Goal: Information Seeking & Learning: Understand process/instructions

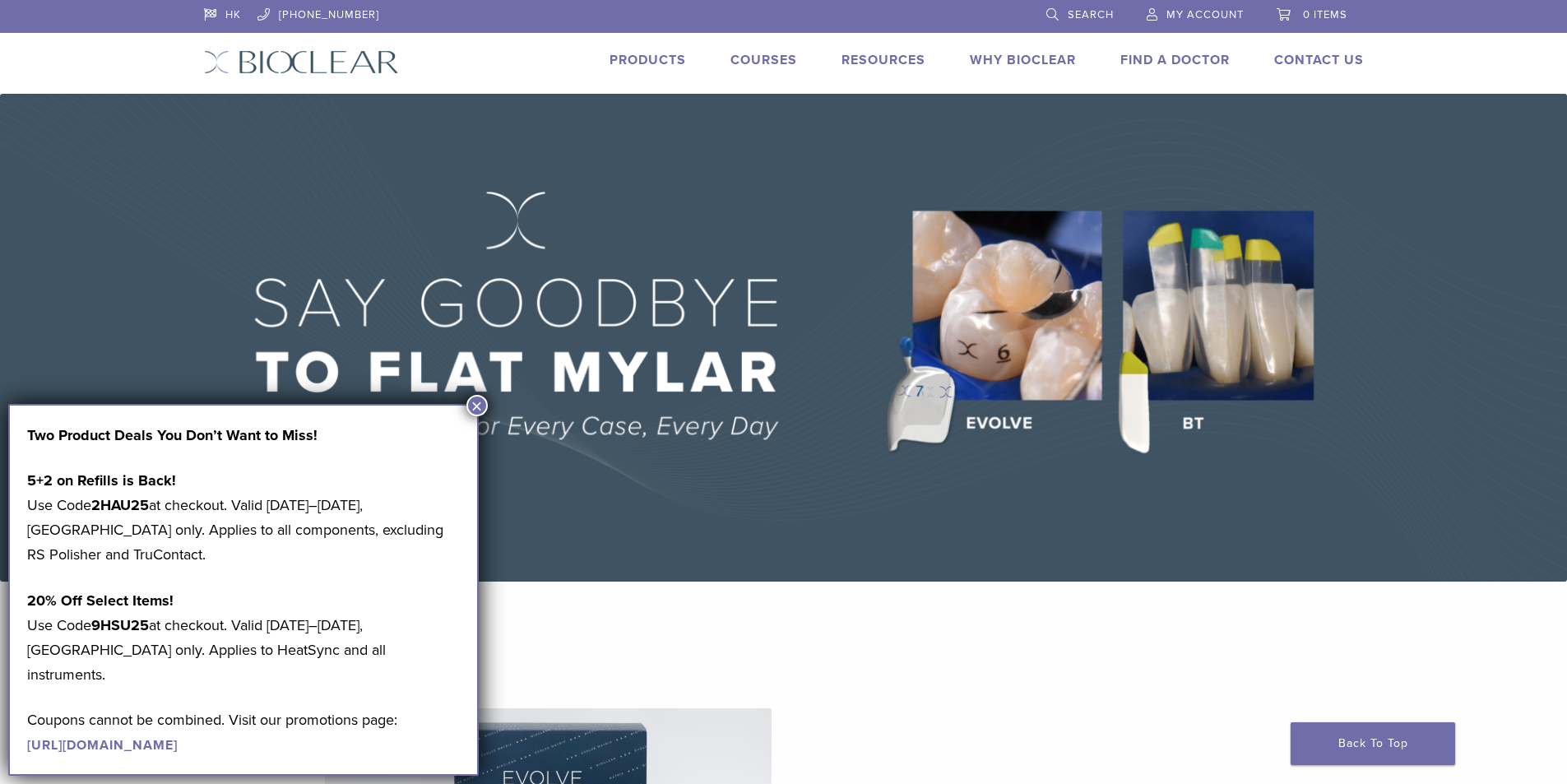
click at [482, 407] on button "×" at bounding box center [477, 405] width 22 height 22
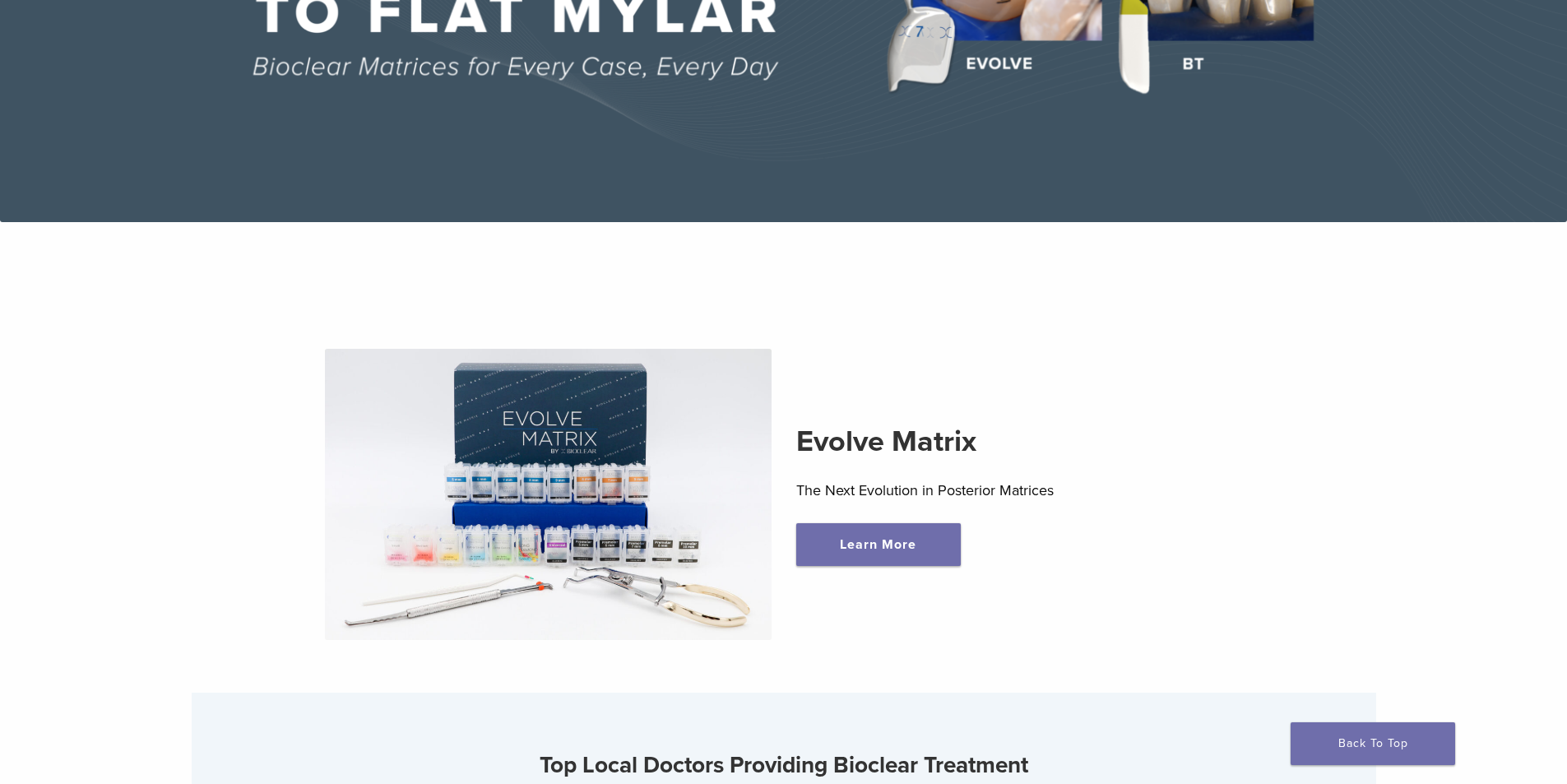
scroll to position [411, 0]
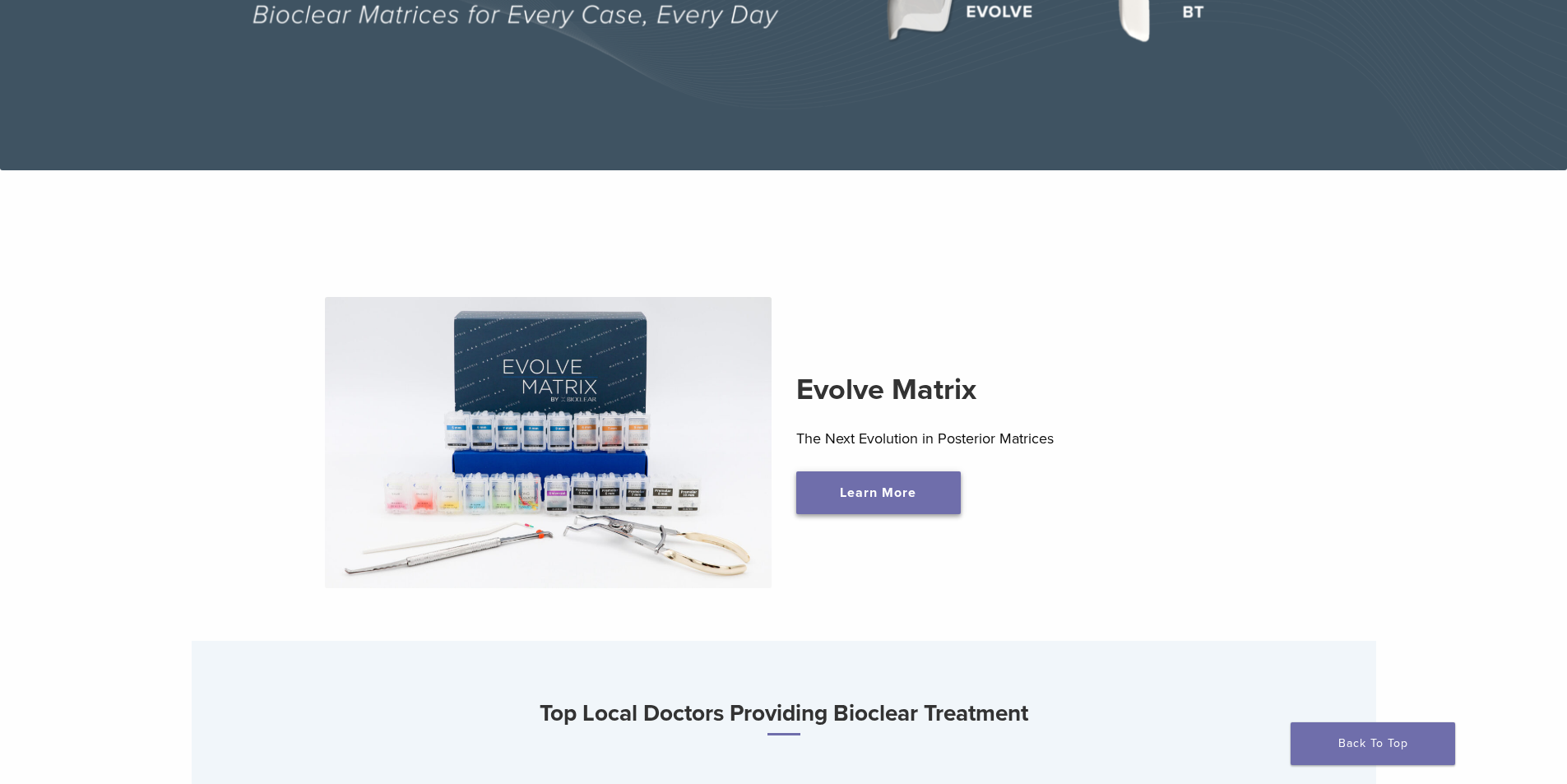
click at [873, 508] on link "Learn More" at bounding box center [879, 493] width 165 height 43
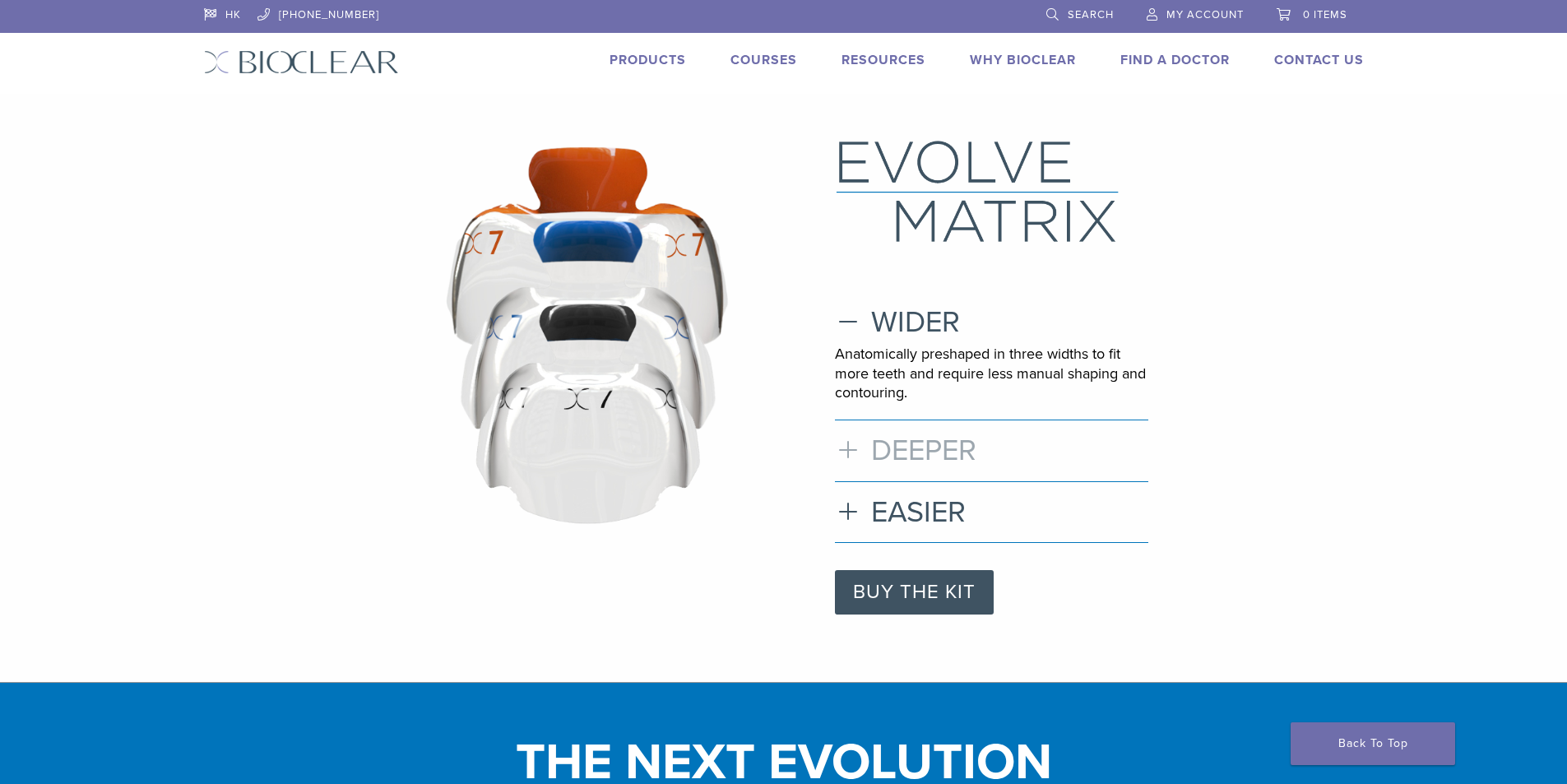
click at [914, 451] on h3 "DEEPER" at bounding box center [992, 451] width 313 height 36
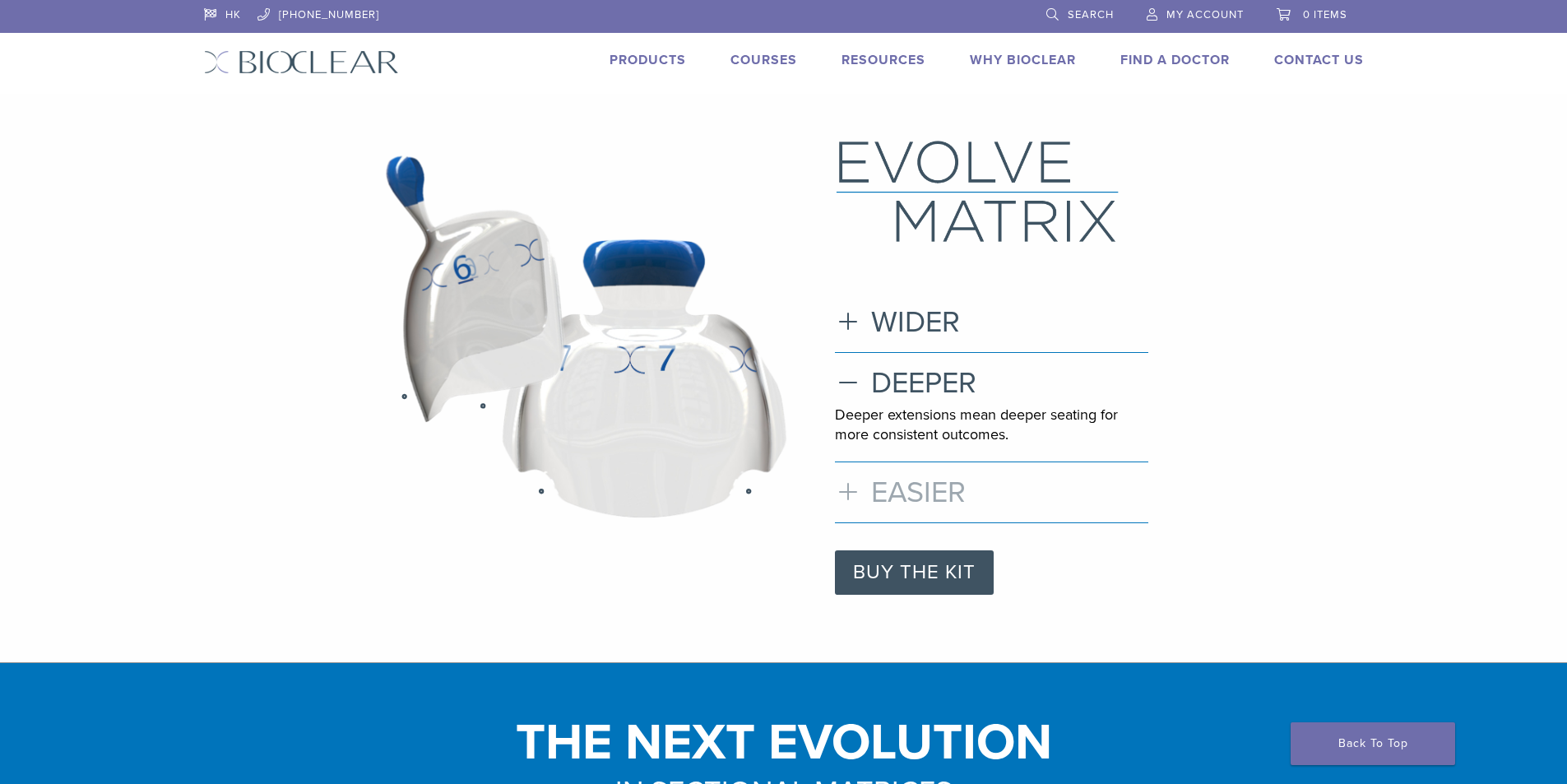
click at [914, 499] on h3 "EASIER" at bounding box center [992, 493] width 313 height 36
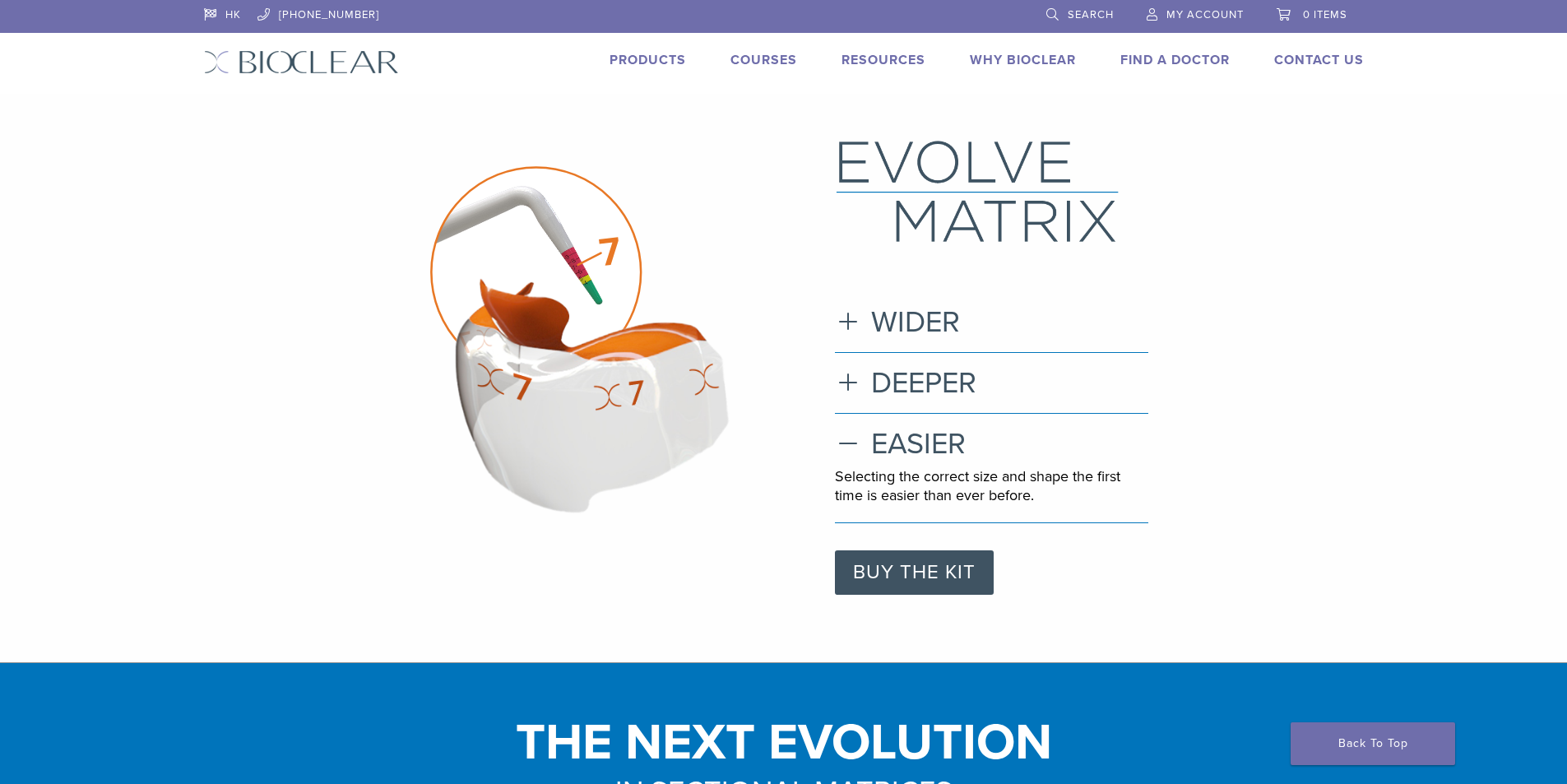
click at [649, 65] on link "Products" at bounding box center [648, 60] width 77 height 17
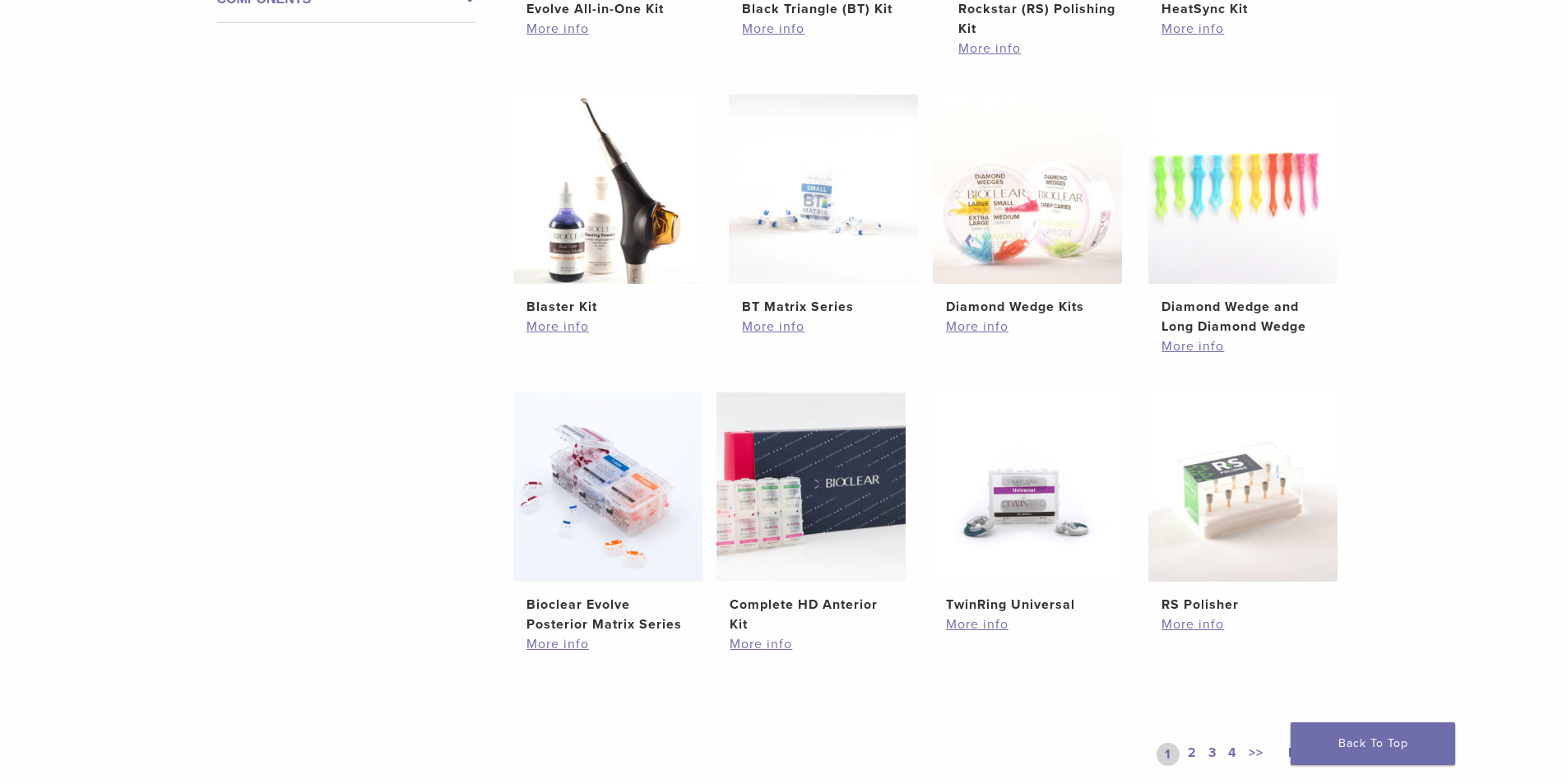
scroll to position [959, 0]
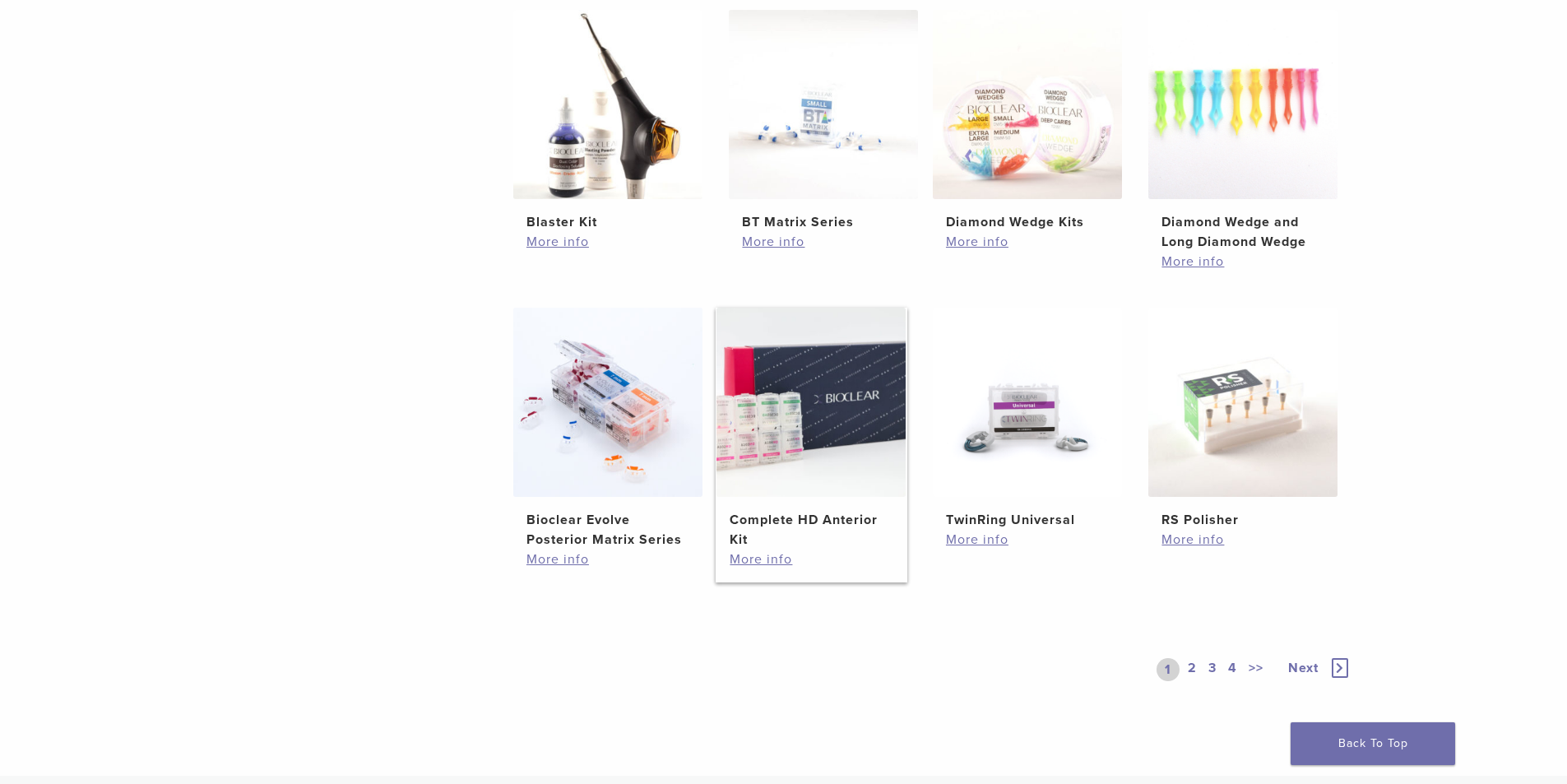
click at [805, 335] on img at bounding box center [812, 402] width 189 height 189
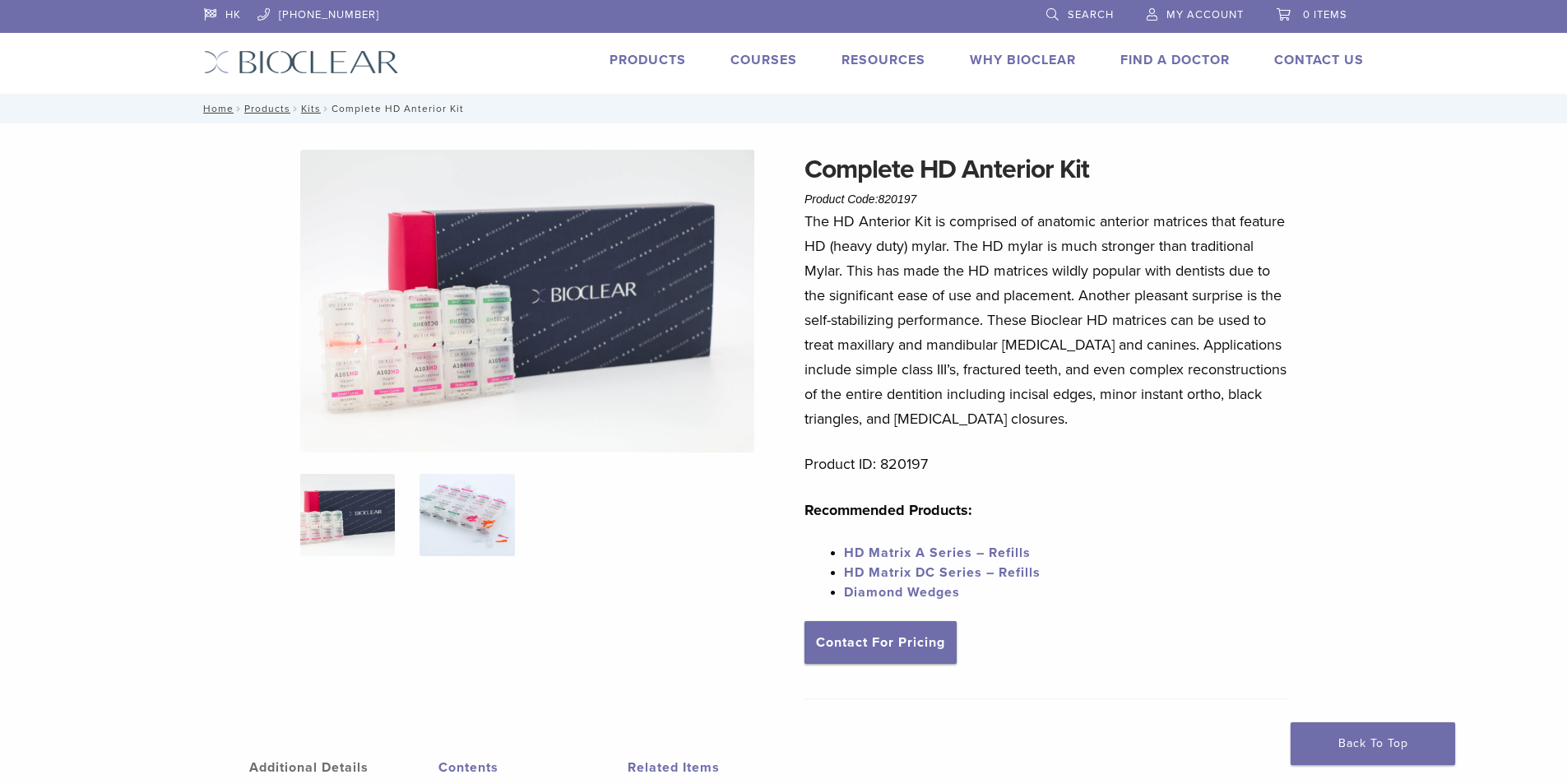
click at [474, 494] on img at bounding box center [467, 515] width 95 height 82
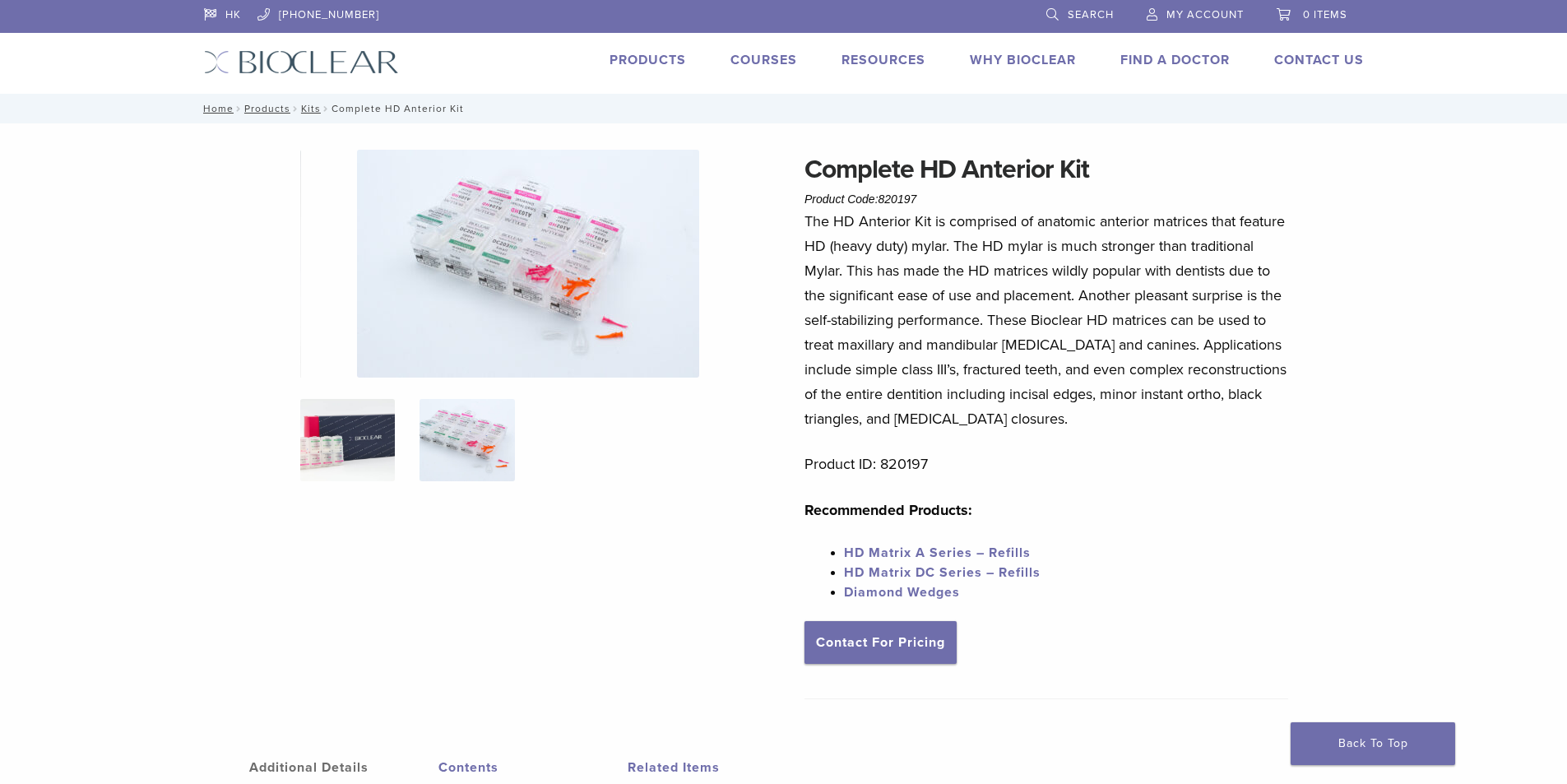
click at [359, 451] on img at bounding box center [347, 440] width 95 height 82
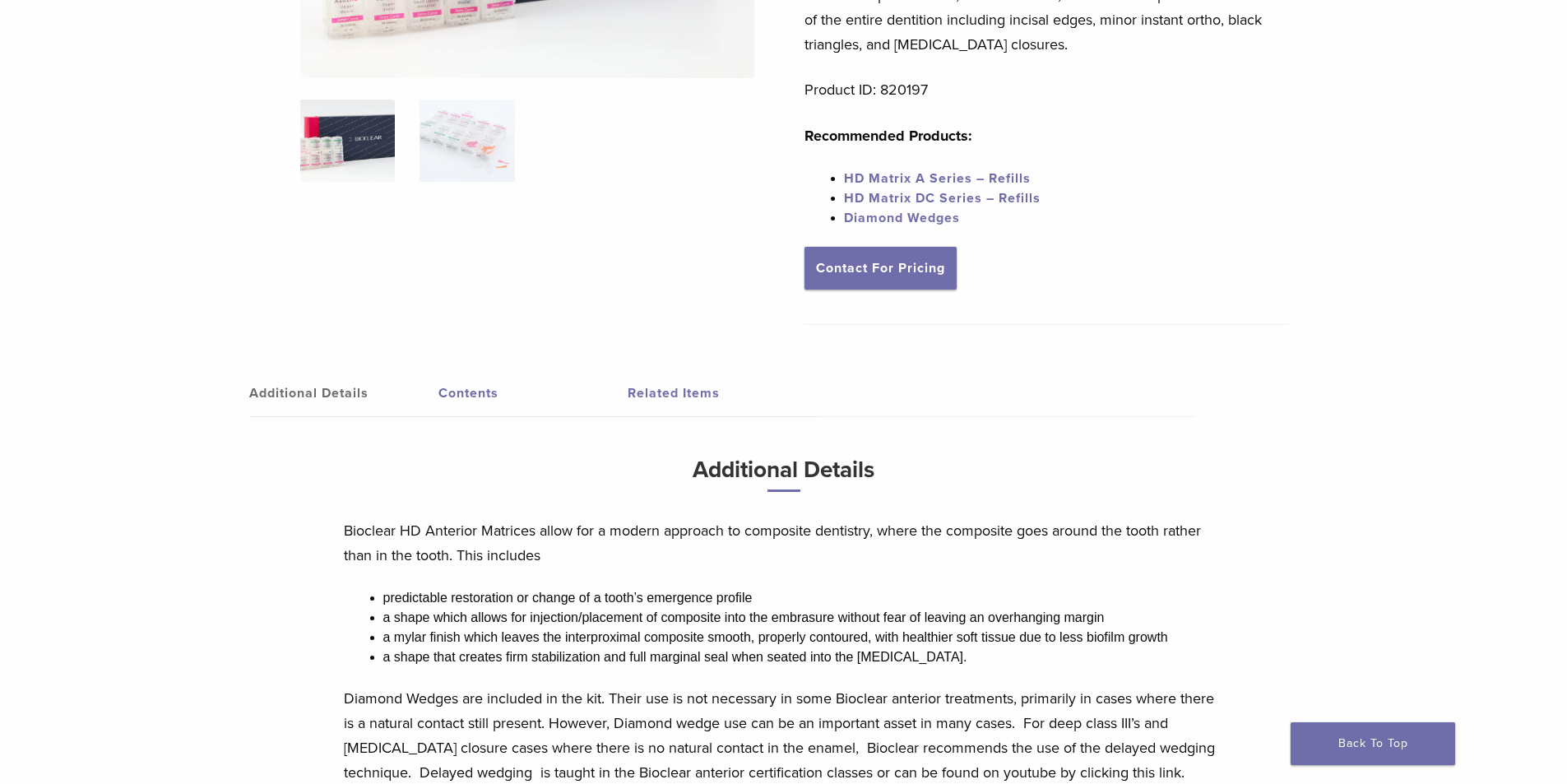
scroll to position [307, 0]
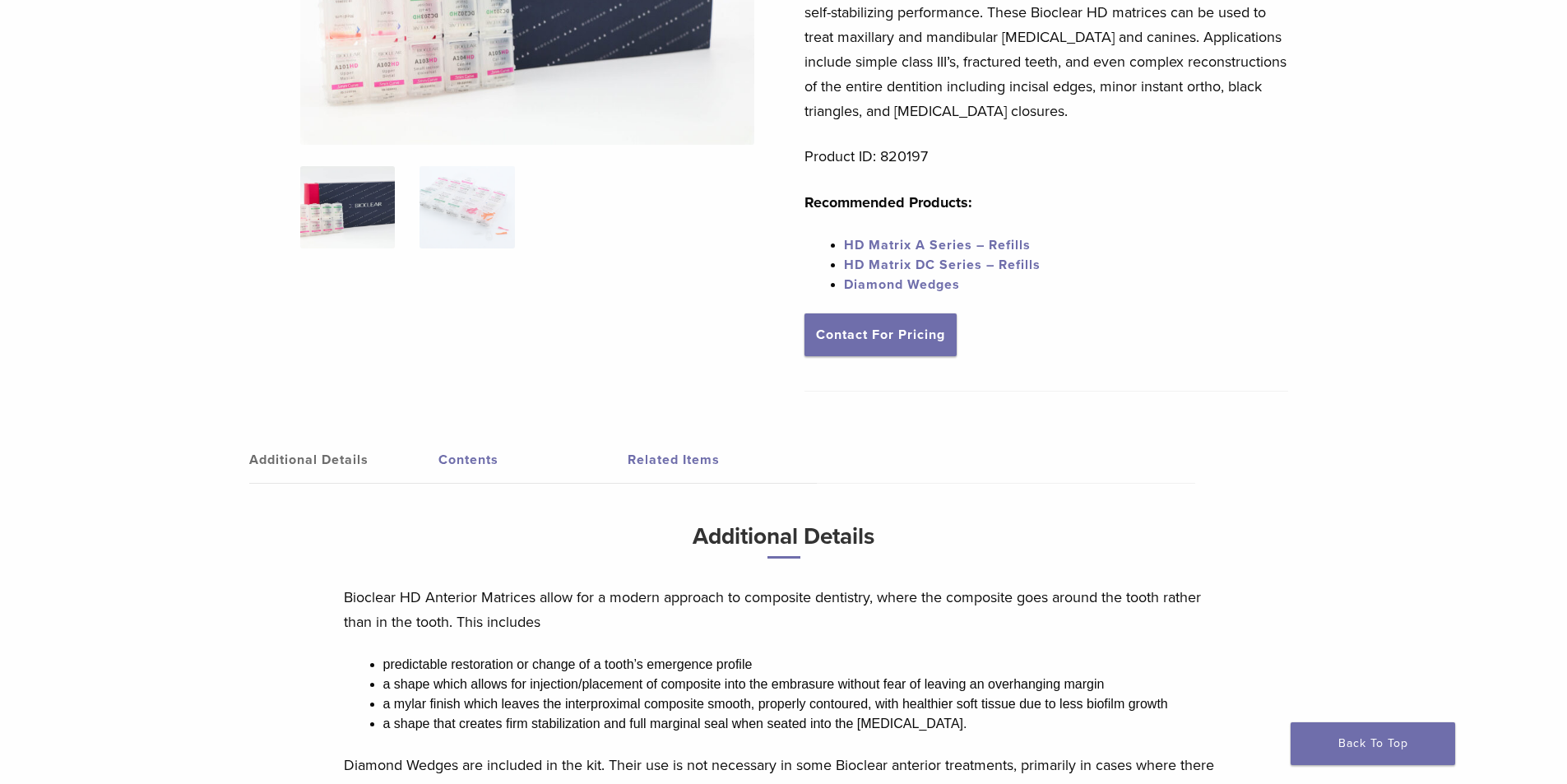
click at [470, 457] on link "Contents" at bounding box center [533, 459] width 189 height 46
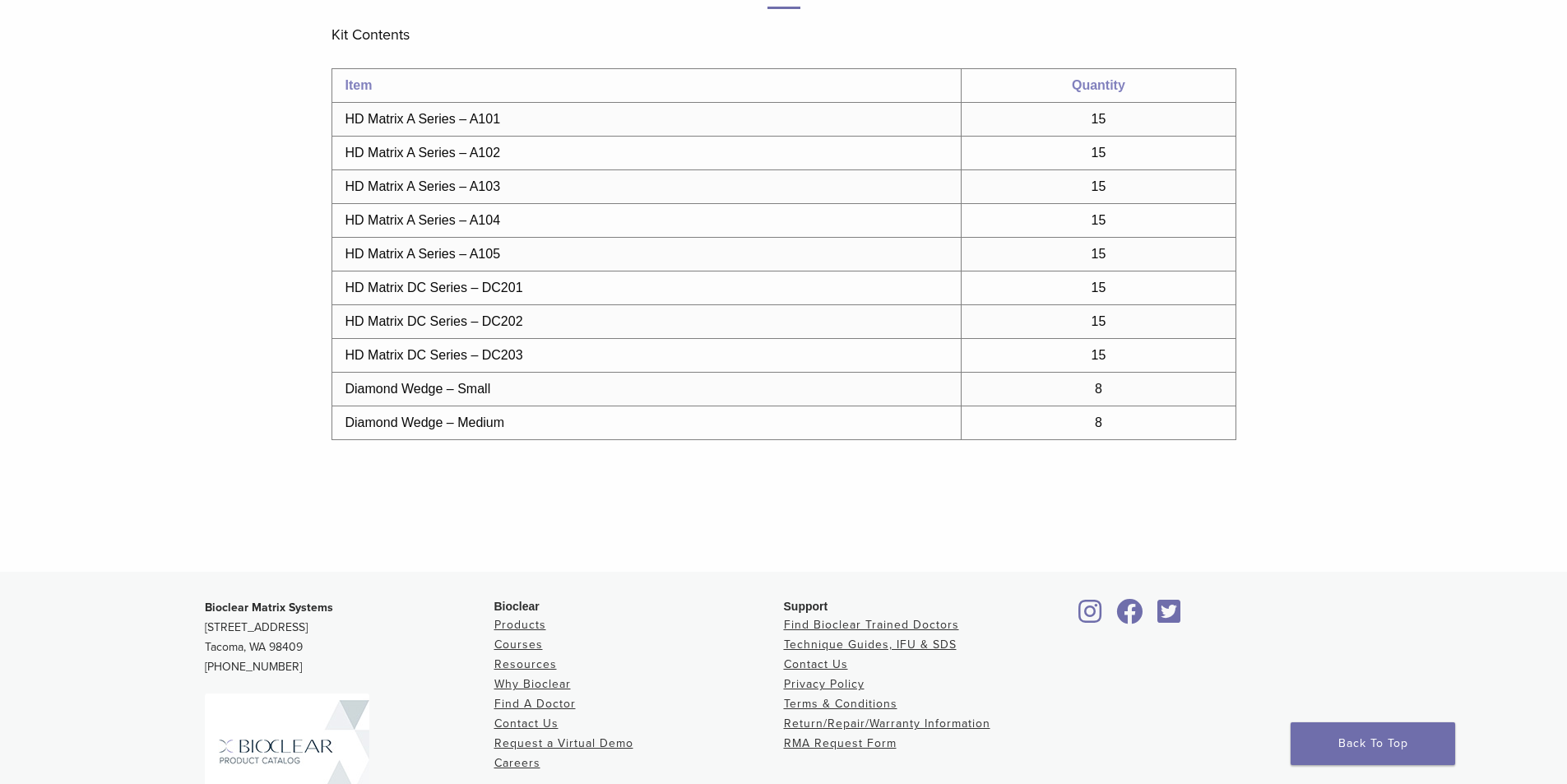
scroll to position [1038, 0]
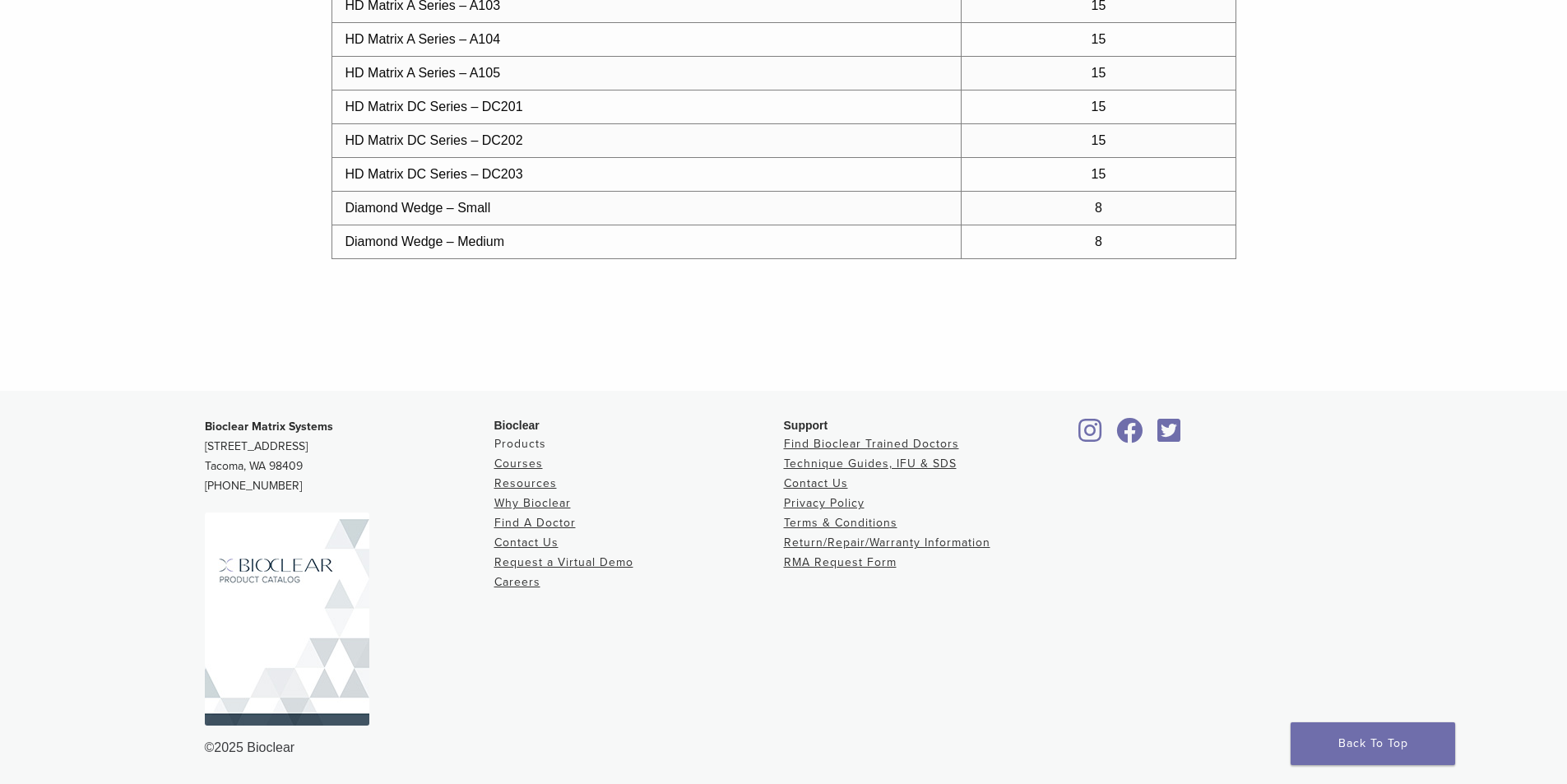
click at [536, 449] on link "Products" at bounding box center [520, 443] width 52 height 14
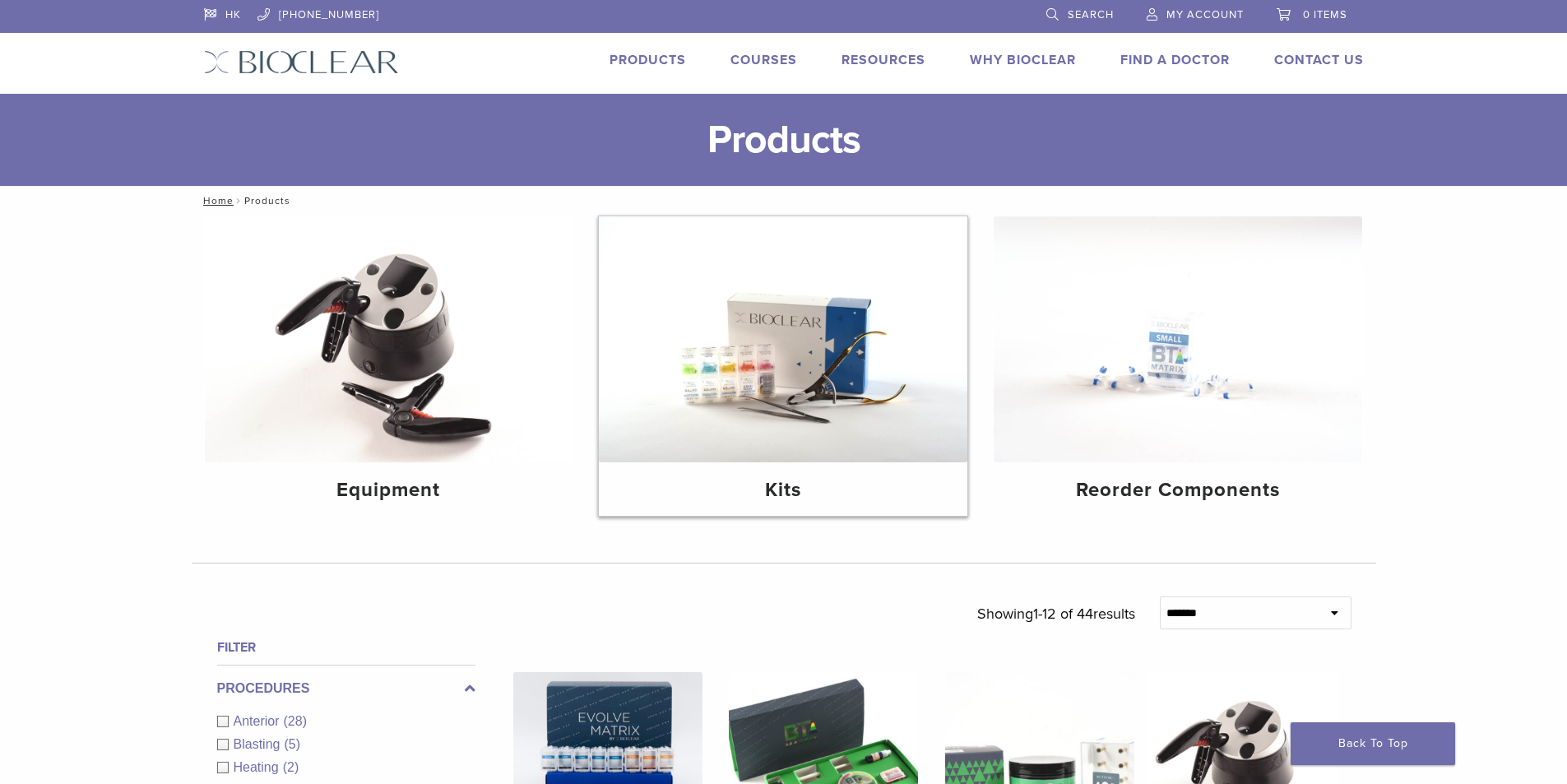
click at [742, 347] on img at bounding box center [783, 339] width 368 height 245
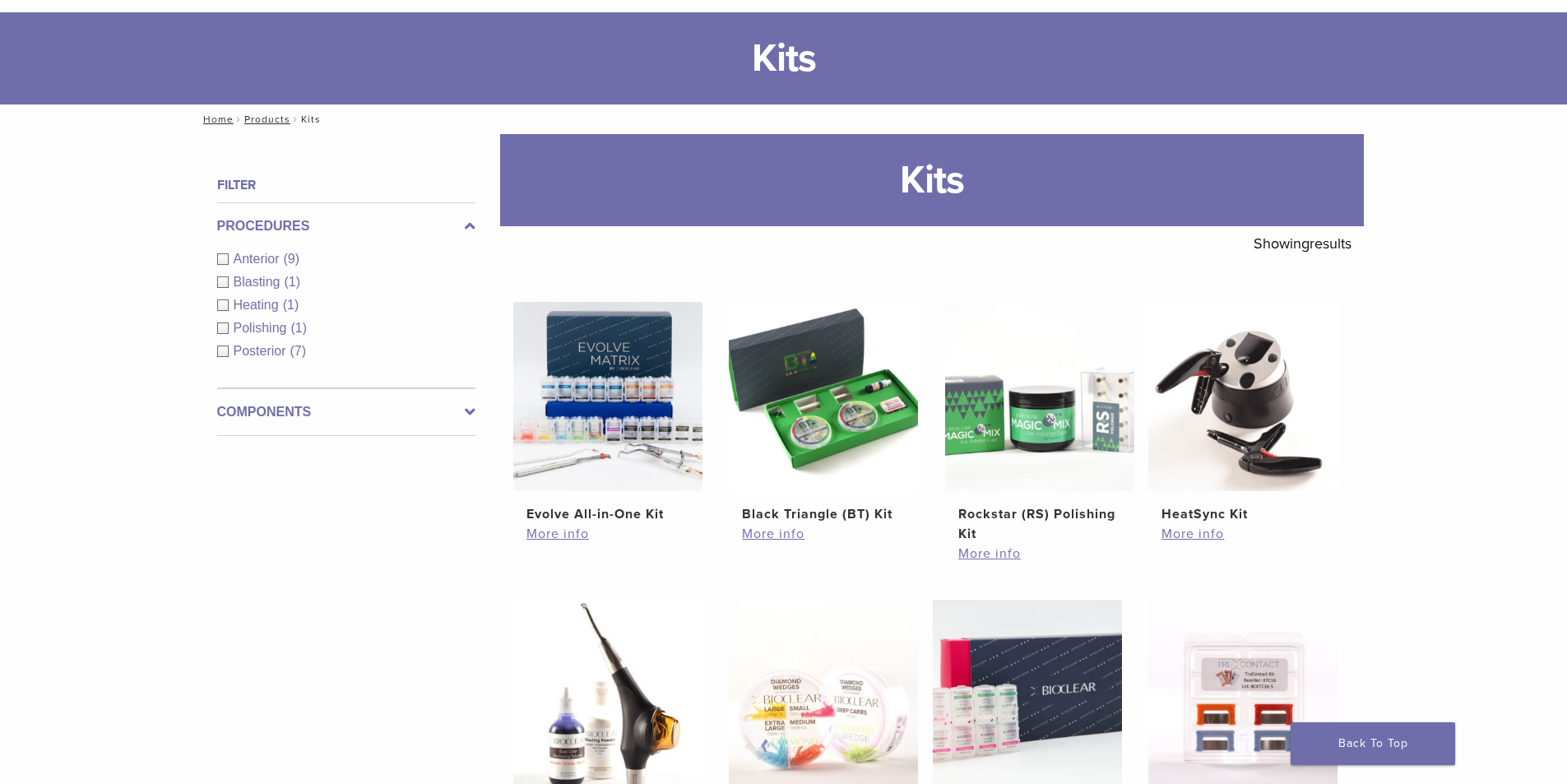
scroll to position [138, 0]
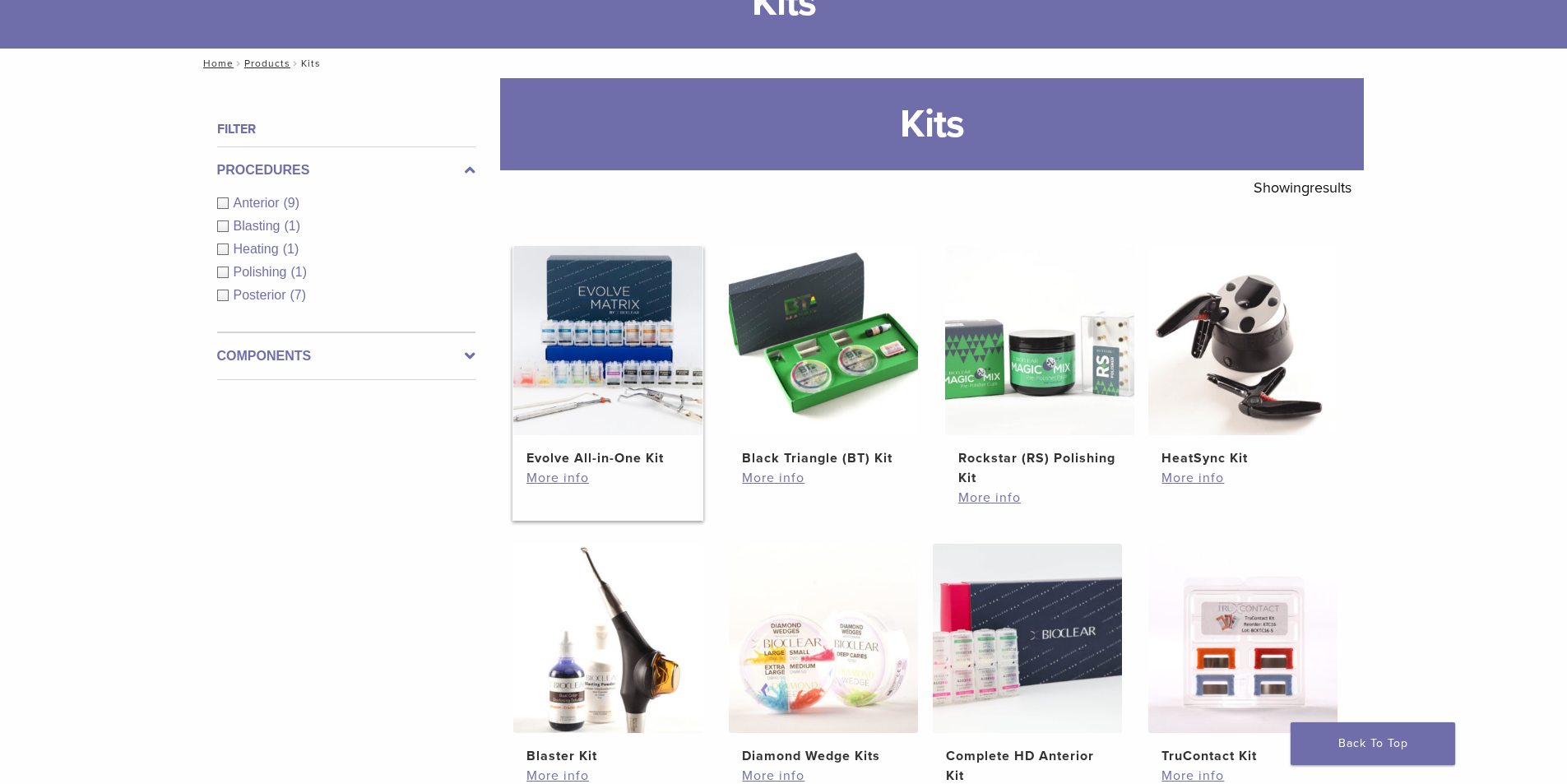
click at [644, 393] on img at bounding box center [608, 340] width 189 height 189
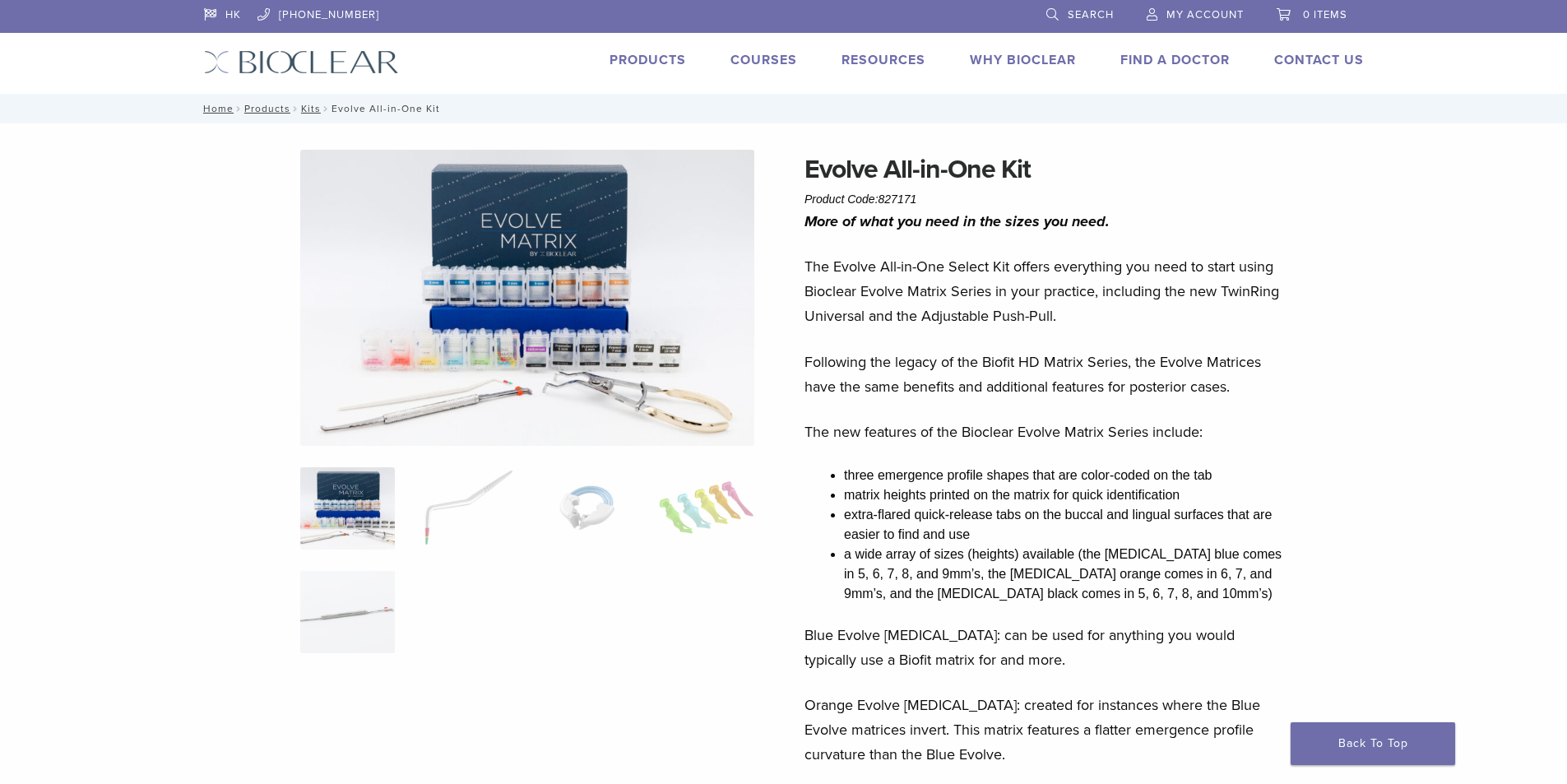
click at [374, 510] on img at bounding box center [347, 509] width 95 height 82
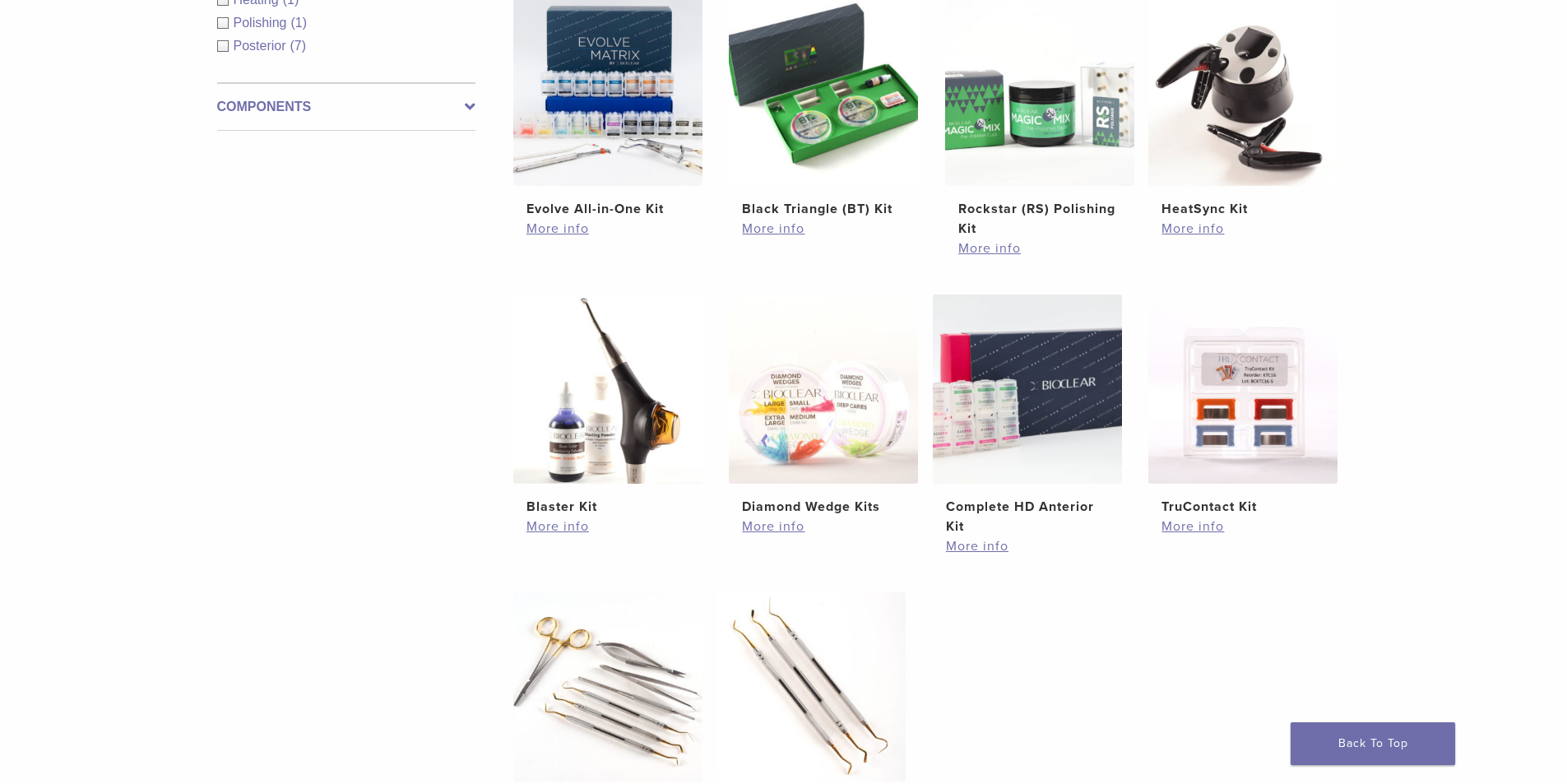
scroll to position [389, 0]
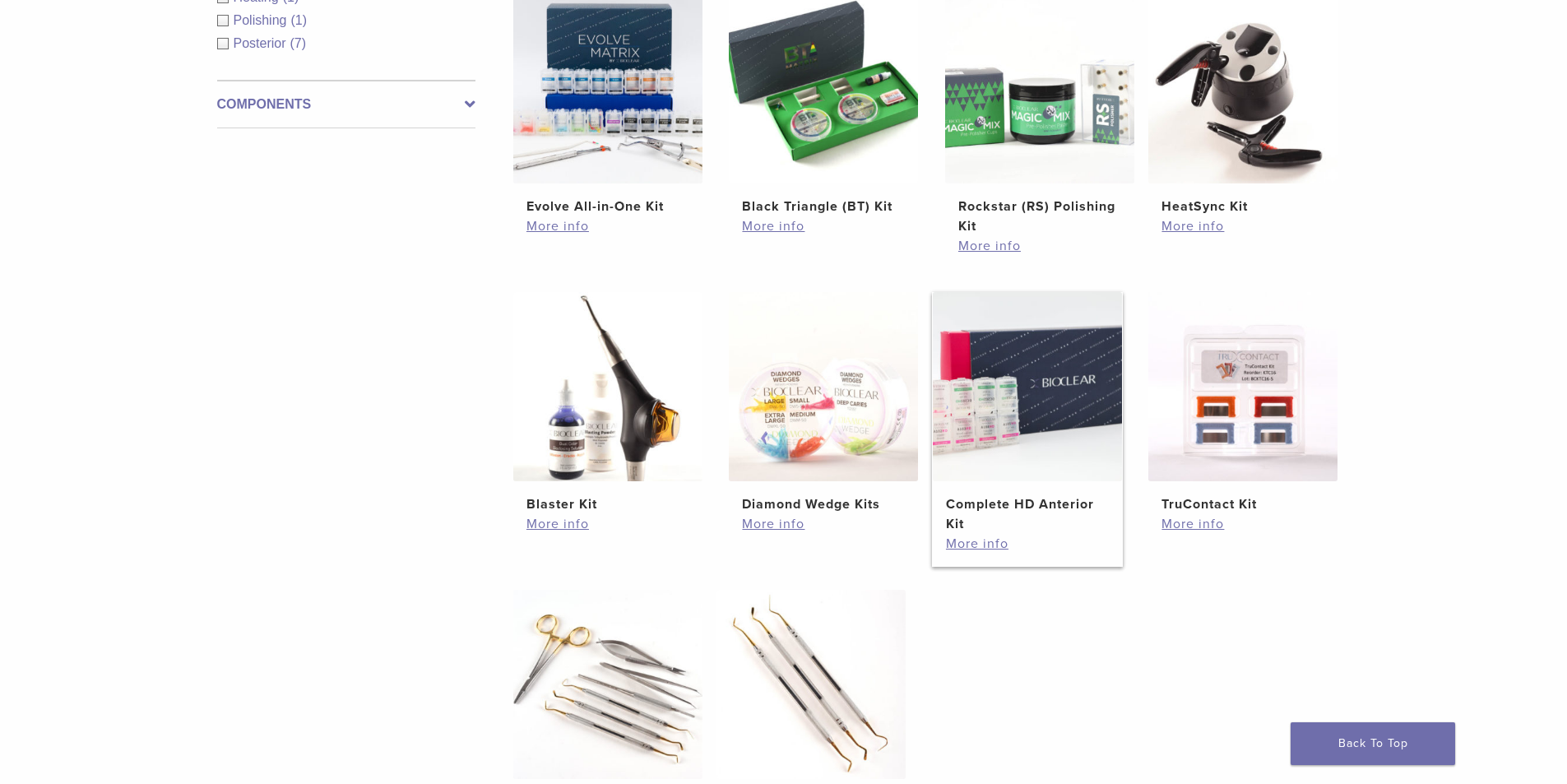
click at [1067, 341] on img at bounding box center [1027, 387] width 189 height 189
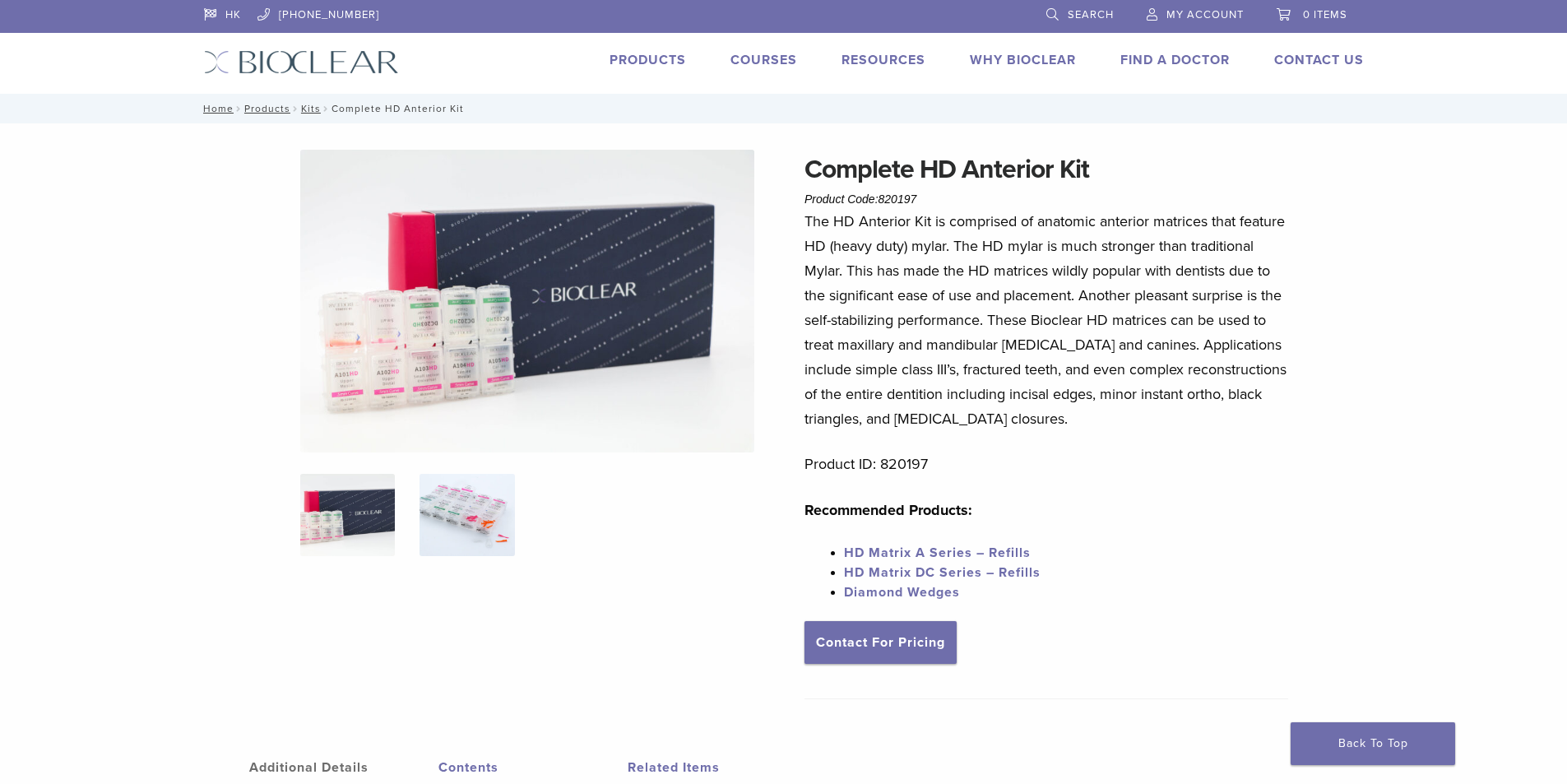
click at [468, 523] on img at bounding box center [467, 515] width 95 height 82
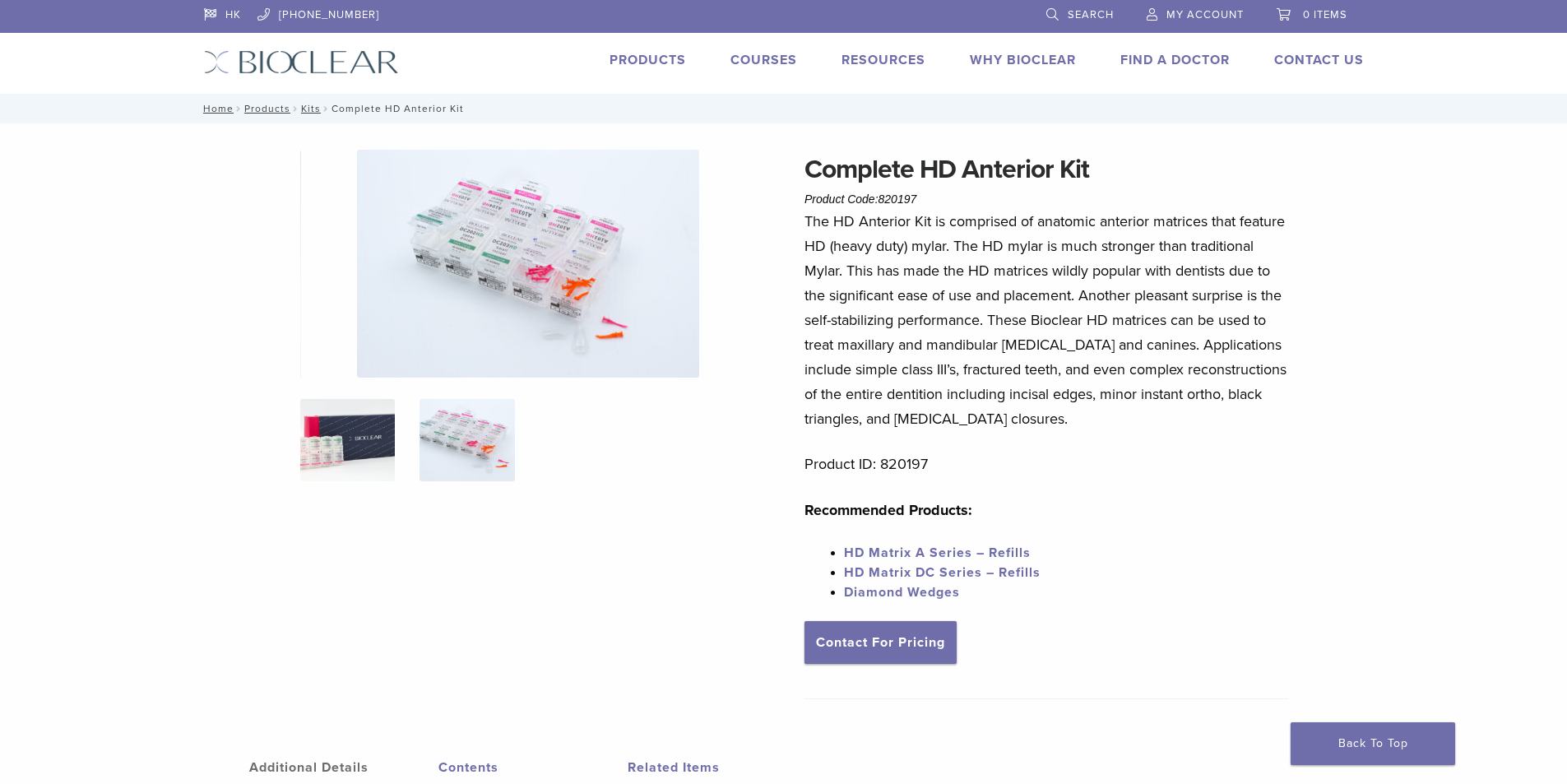
click at [381, 441] on img at bounding box center [347, 440] width 95 height 82
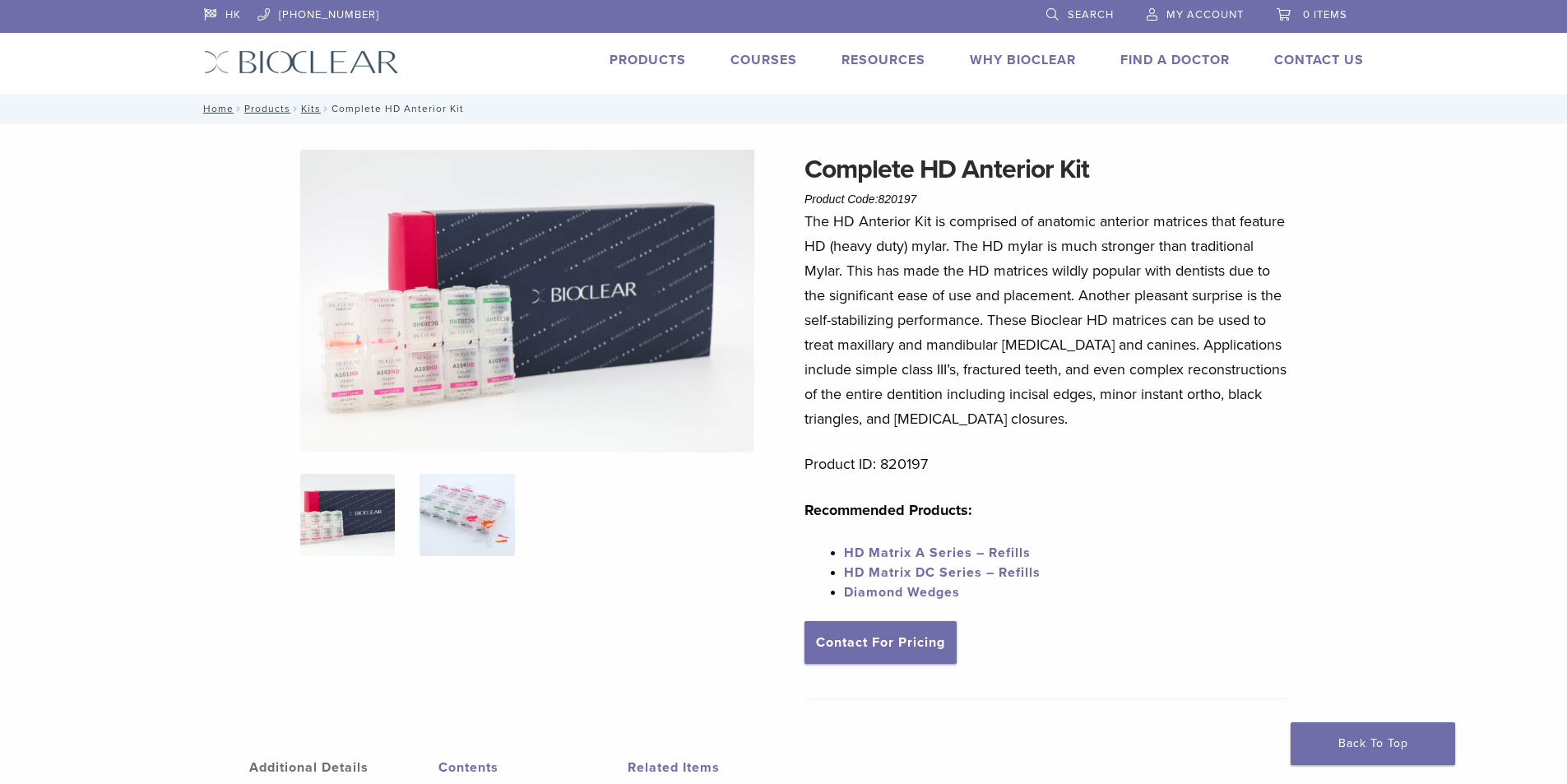
click at [450, 490] on img at bounding box center [467, 515] width 95 height 82
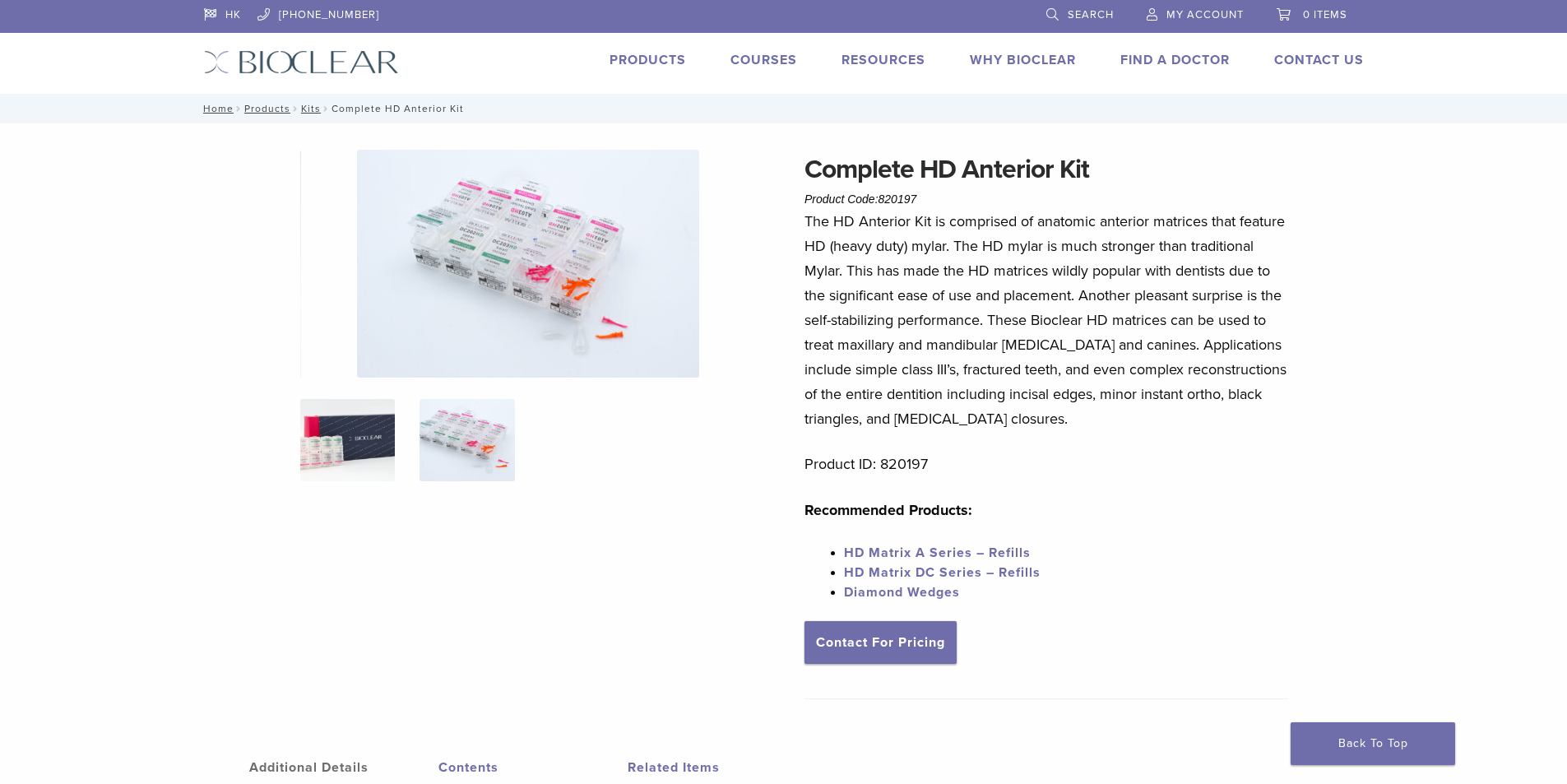
click at [382, 449] on img at bounding box center [347, 440] width 95 height 82
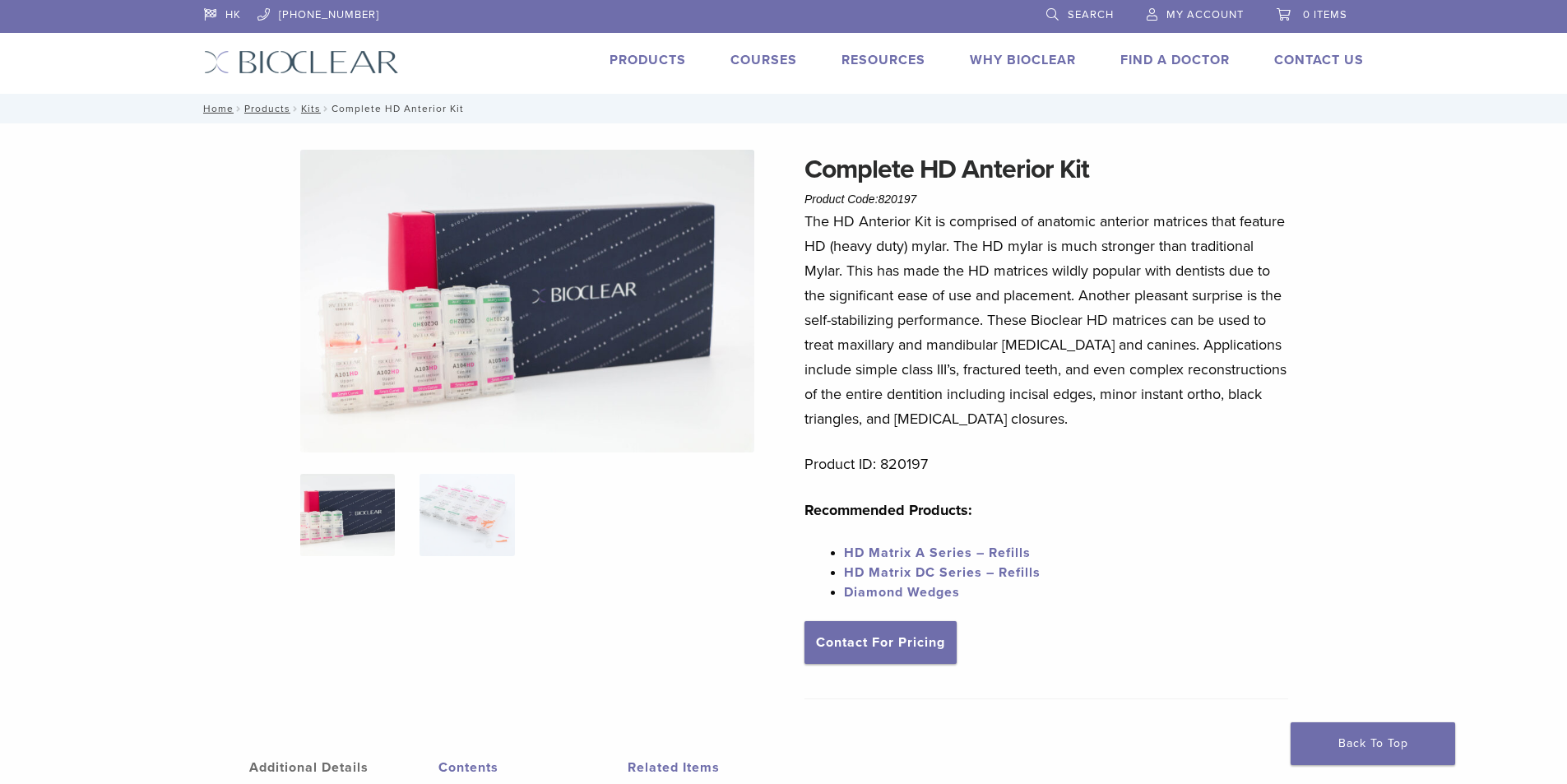
click at [988, 552] on link "HD Matrix A Series – Refills" at bounding box center [937, 553] width 187 height 17
click at [989, 571] on span "HD Matrix DC Series – Refills" at bounding box center [943, 572] width 197 height 17
click at [890, 84] on link "Technique Guides, IFU, & SDS" at bounding box center [955, 88] width 219 height 37
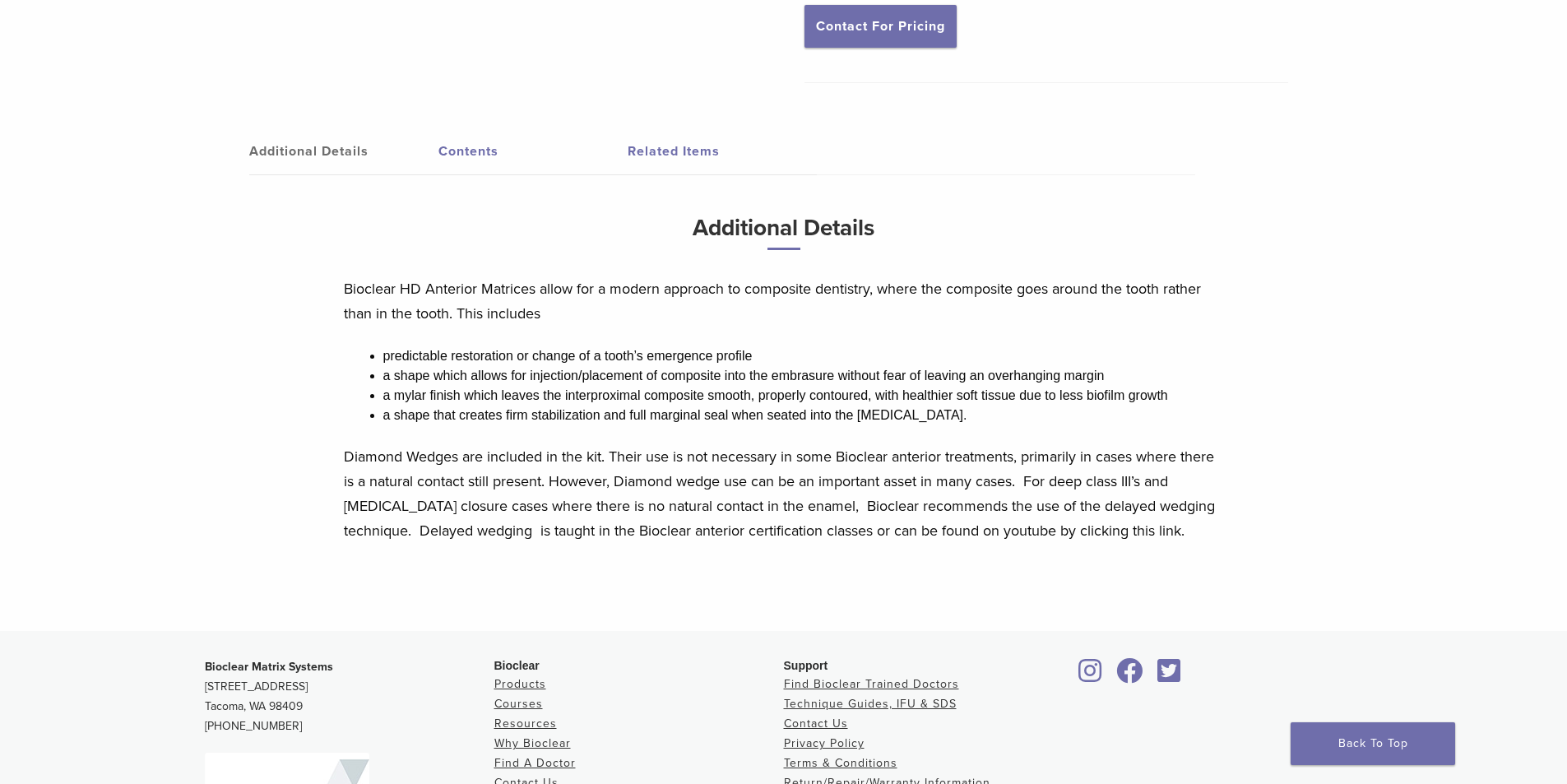
scroll to position [445, 0]
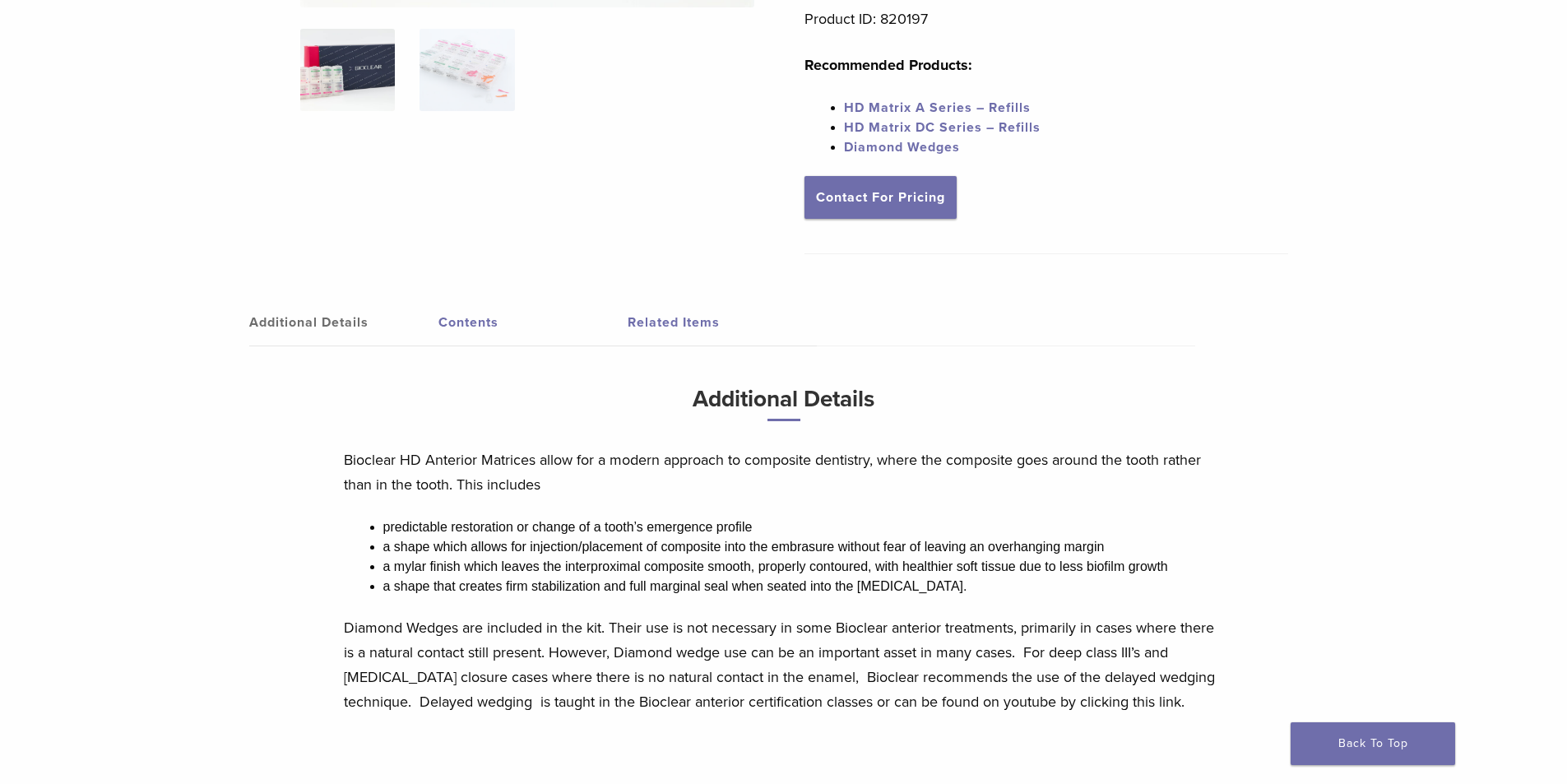
click at [494, 319] on link "Contents" at bounding box center [533, 322] width 189 height 46
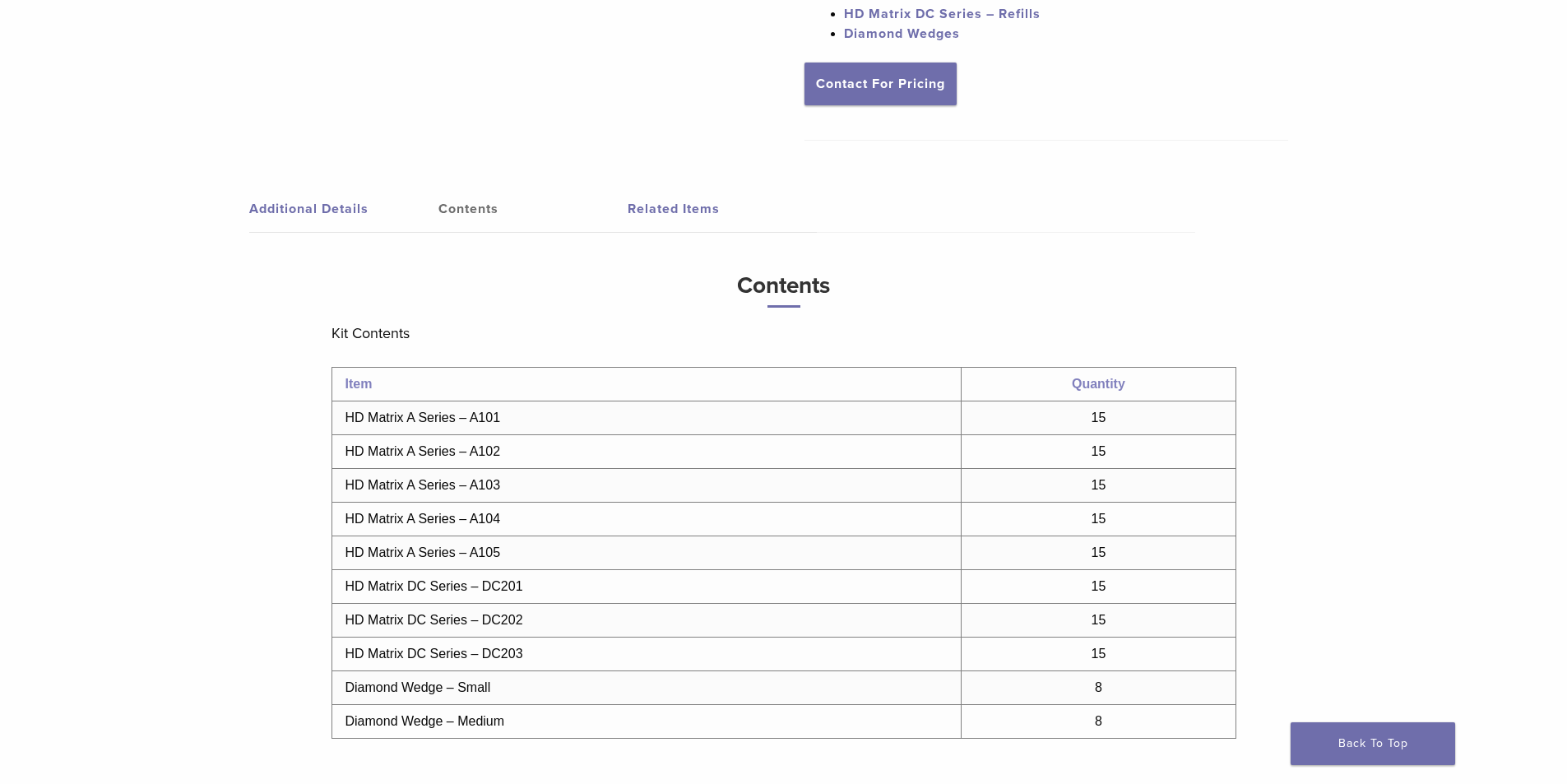
scroll to position [718, 0]
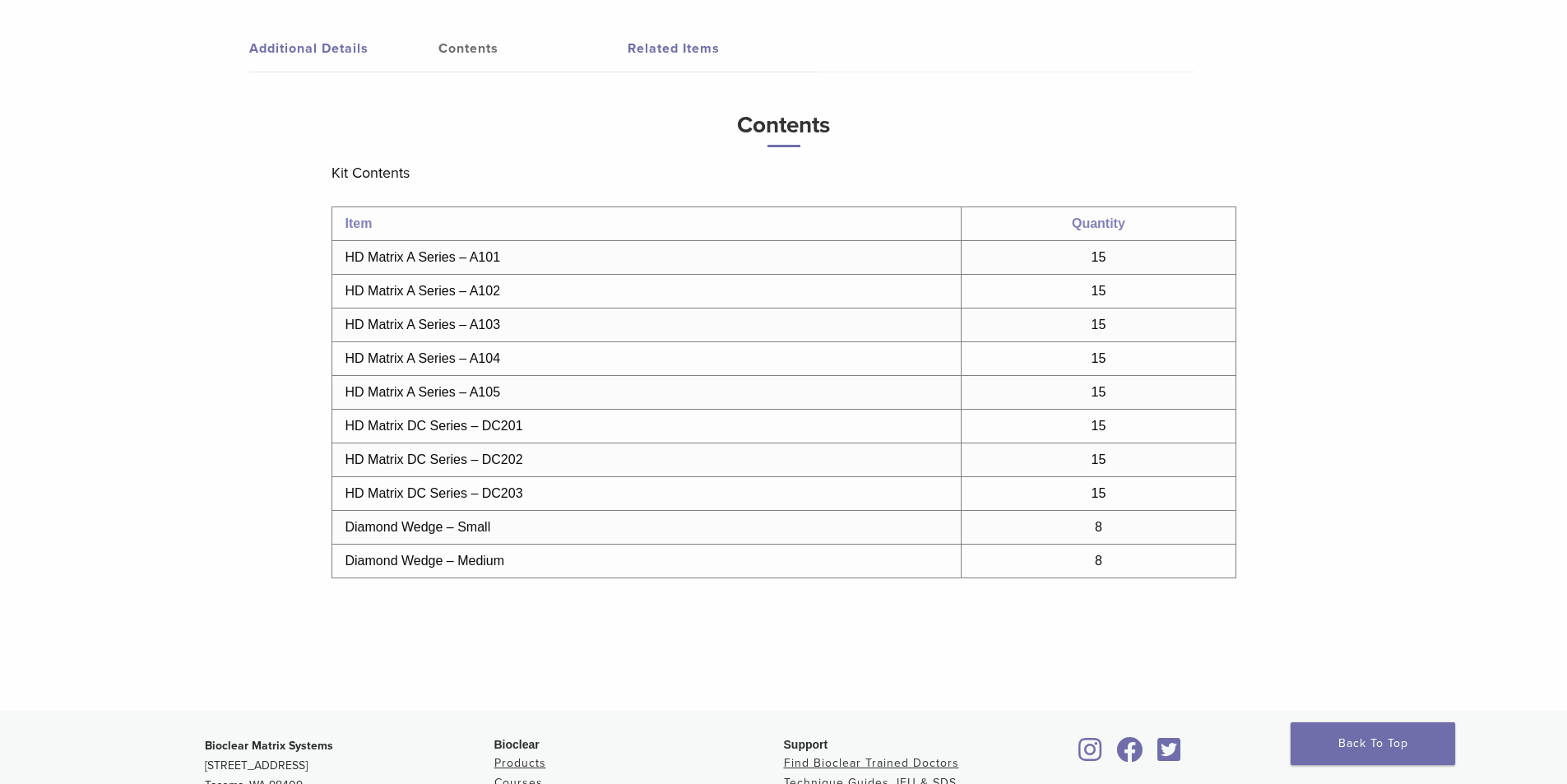
click at [1048, 267] on td "15" at bounding box center [1098, 257] width 274 height 34
click at [1036, 317] on tbody "Item Quantity HD Matrix A Series – A101 15 HD Matrix A Series – A102 15 HD Matr…" at bounding box center [784, 392] width 904 height 371
click at [786, 363] on td "HD Matrix A Series – A104" at bounding box center [647, 358] width 630 height 34
drag, startPoint x: 784, startPoint y: 364, endPoint x: 784, endPoint y: 376, distance: 12.0
click at [784, 371] on td "HD Matrix A Series – A104" at bounding box center [647, 358] width 630 height 34
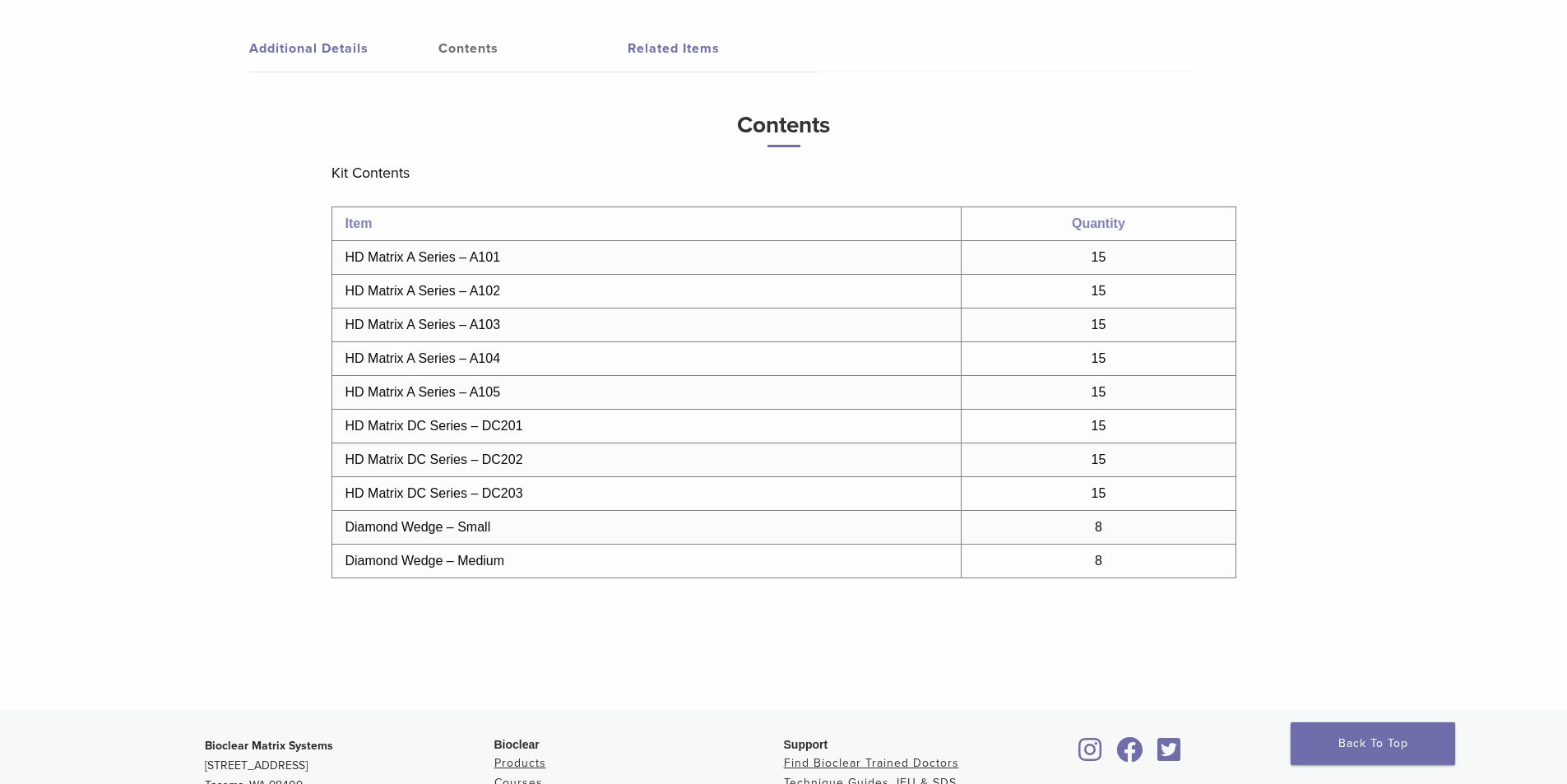
click at [784, 382] on td "HD Matrix A Series – A105" at bounding box center [647, 392] width 630 height 34
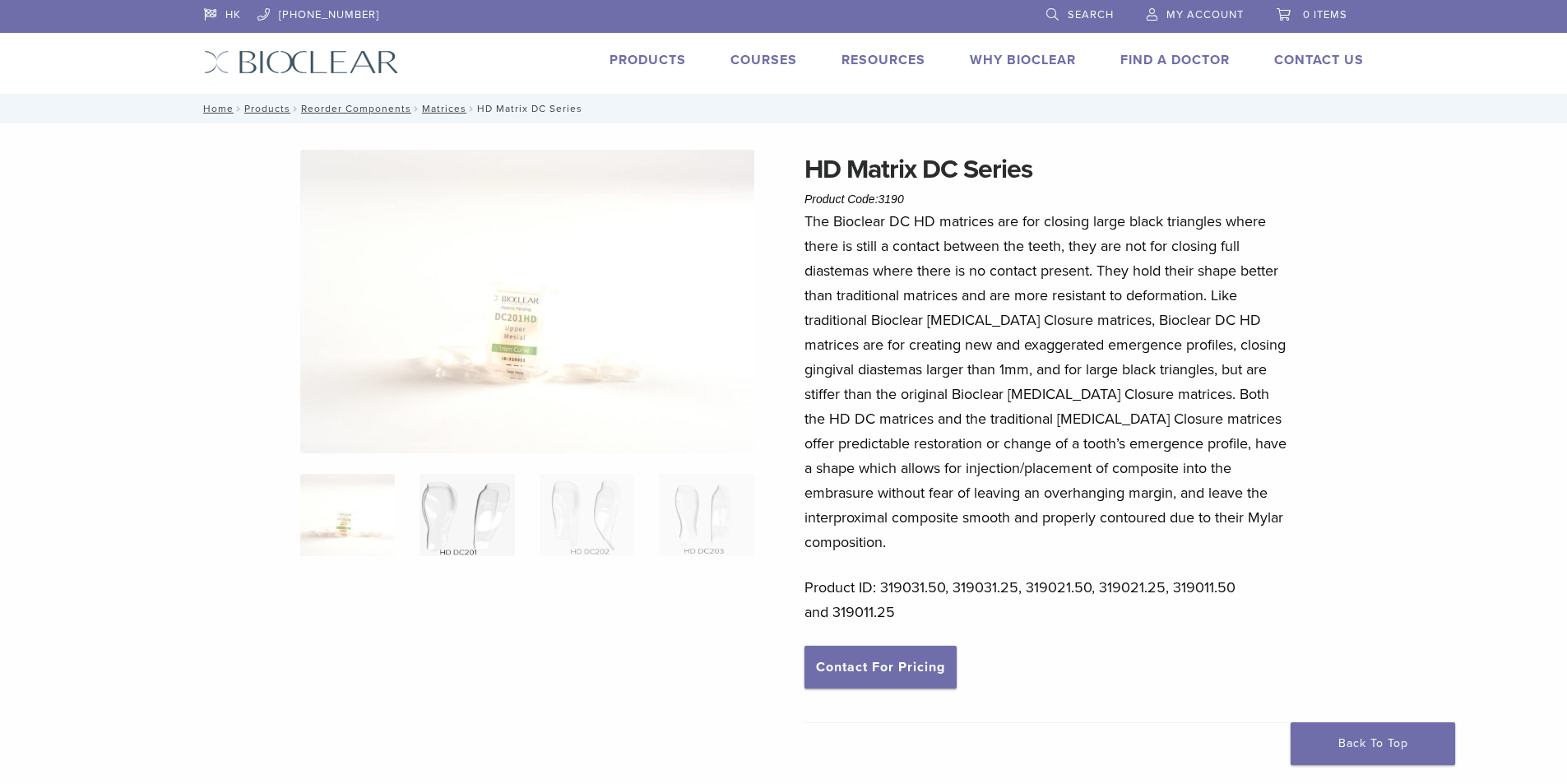
click at [501, 488] on img at bounding box center [467, 515] width 95 height 82
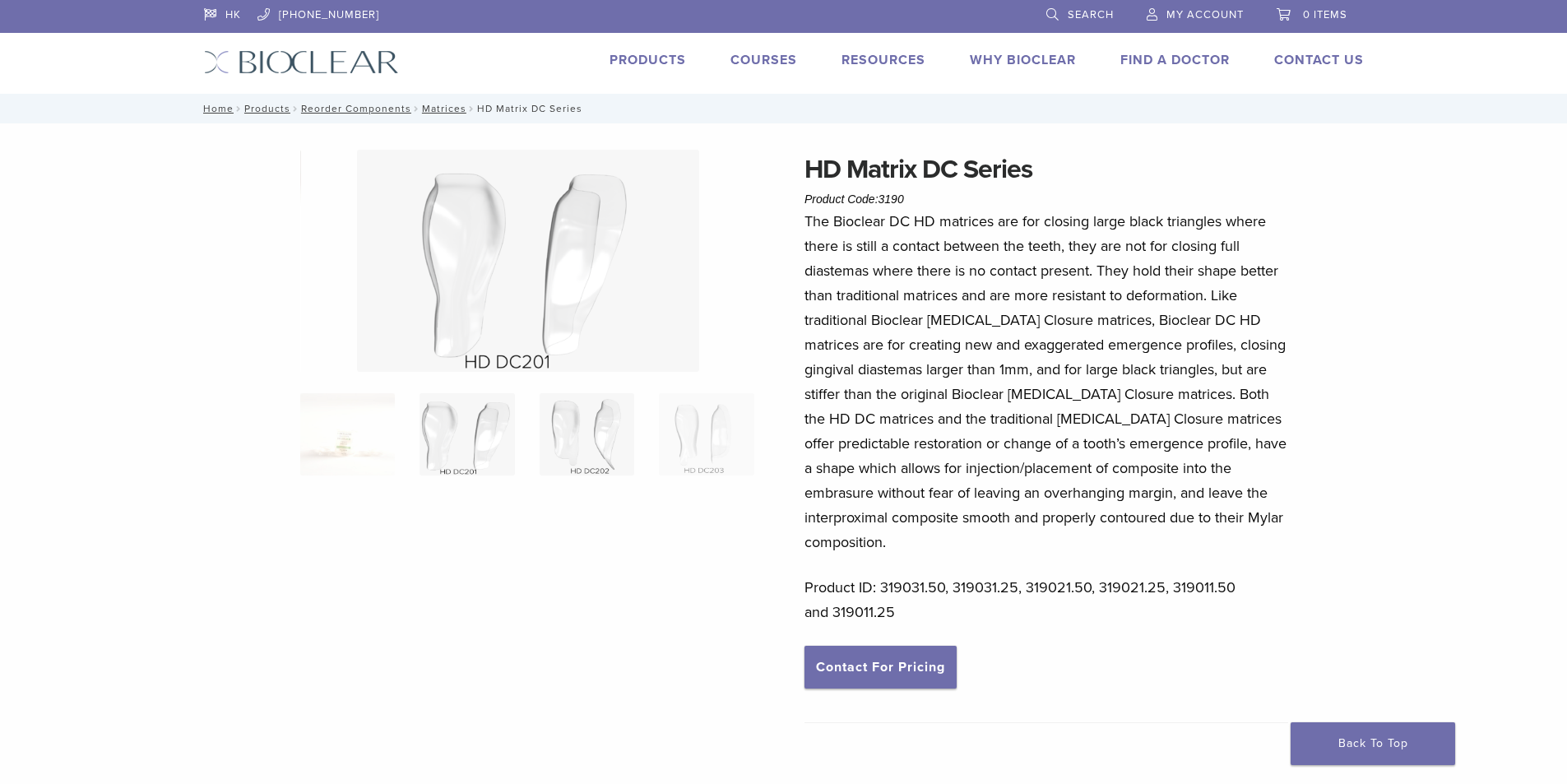
click at [575, 444] on img at bounding box center [587, 435] width 95 height 82
click at [671, 435] on img at bounding box center [706, 435] width 95 height 82
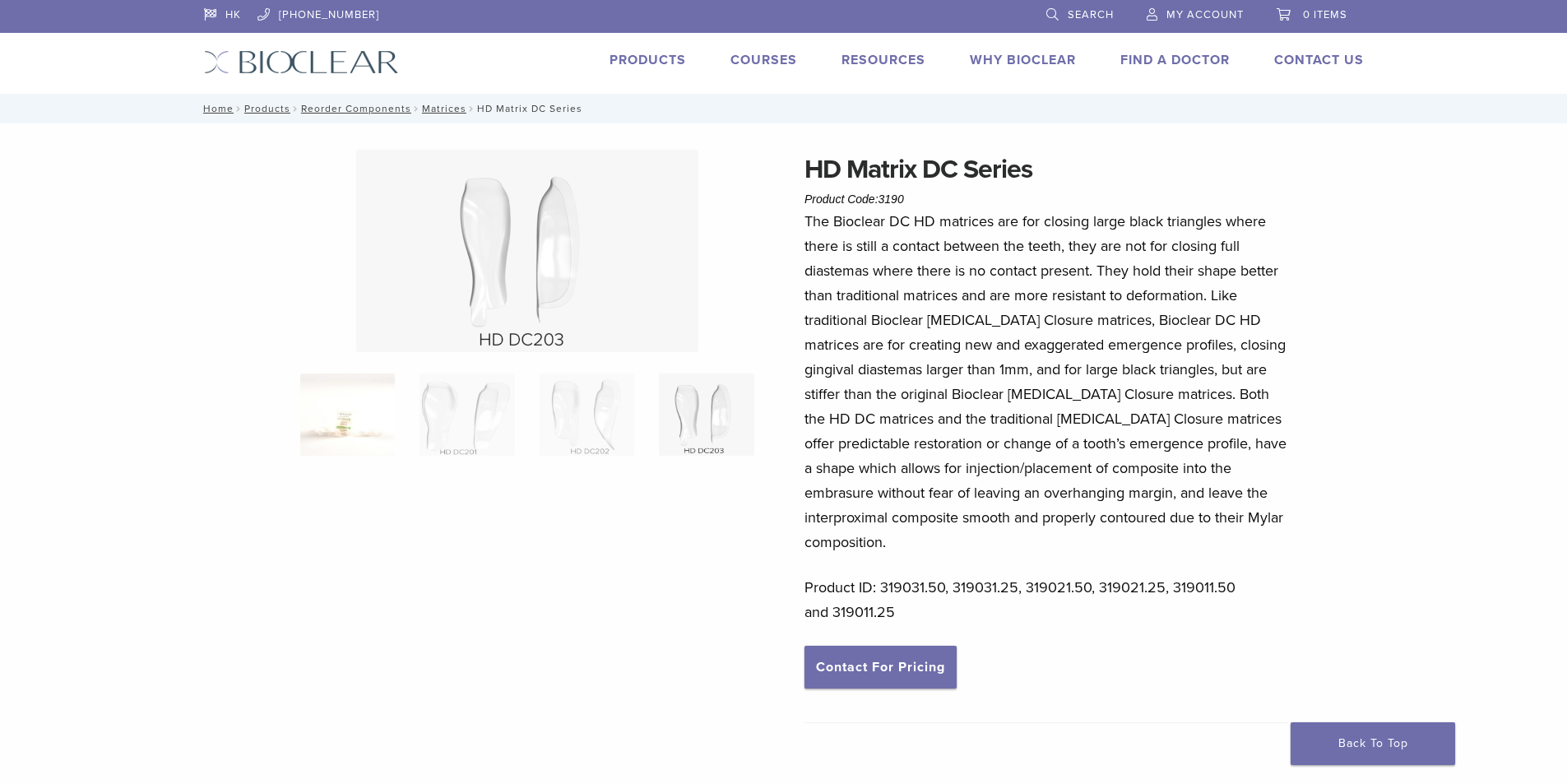
click at [367, 433] on img at bounding box center [347, 415] width 95 height 82
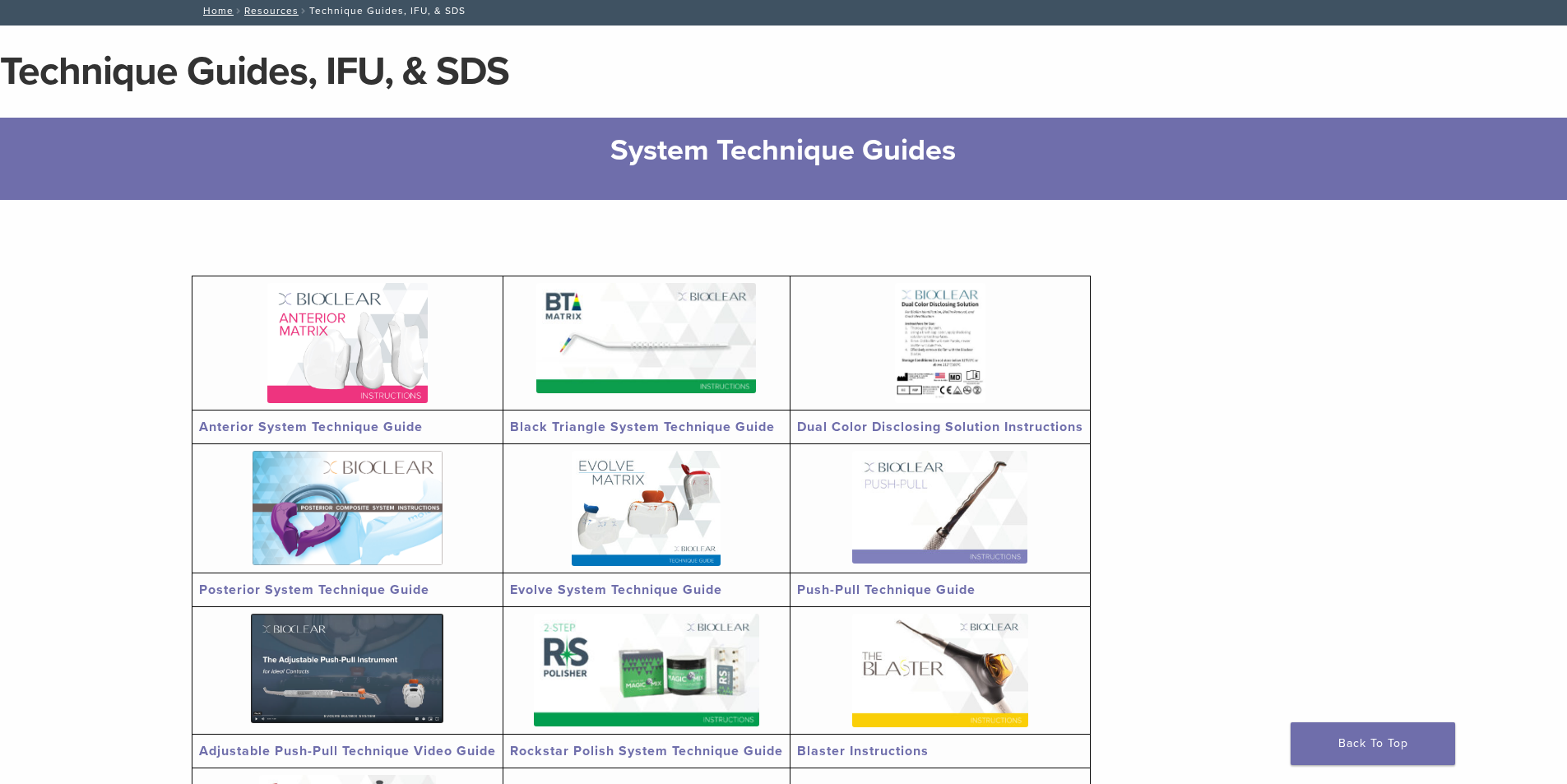
scroll to position [138, 0]
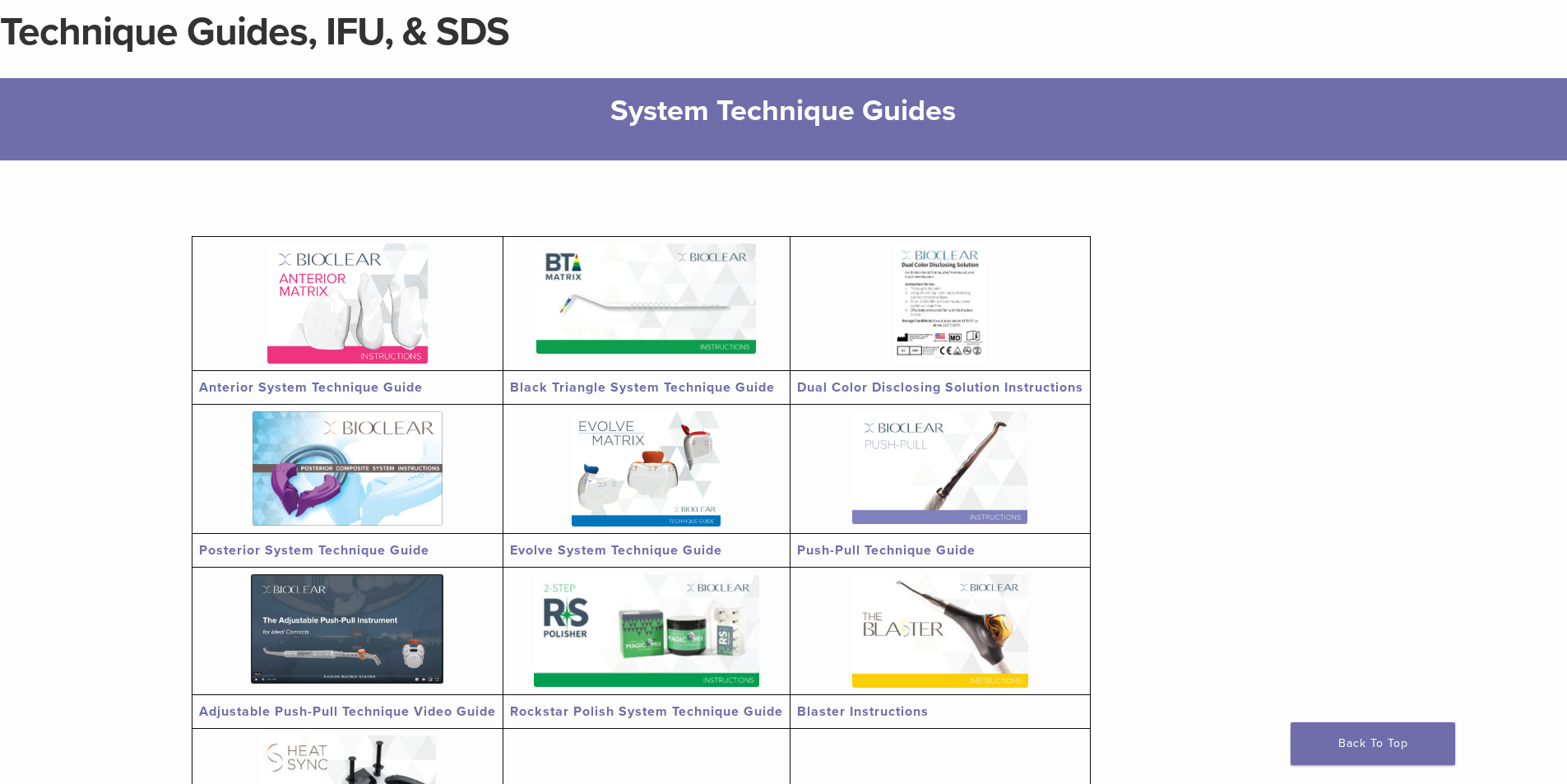
click at [391, 322] on img at bounding box center [347, 303] width 160 height 120
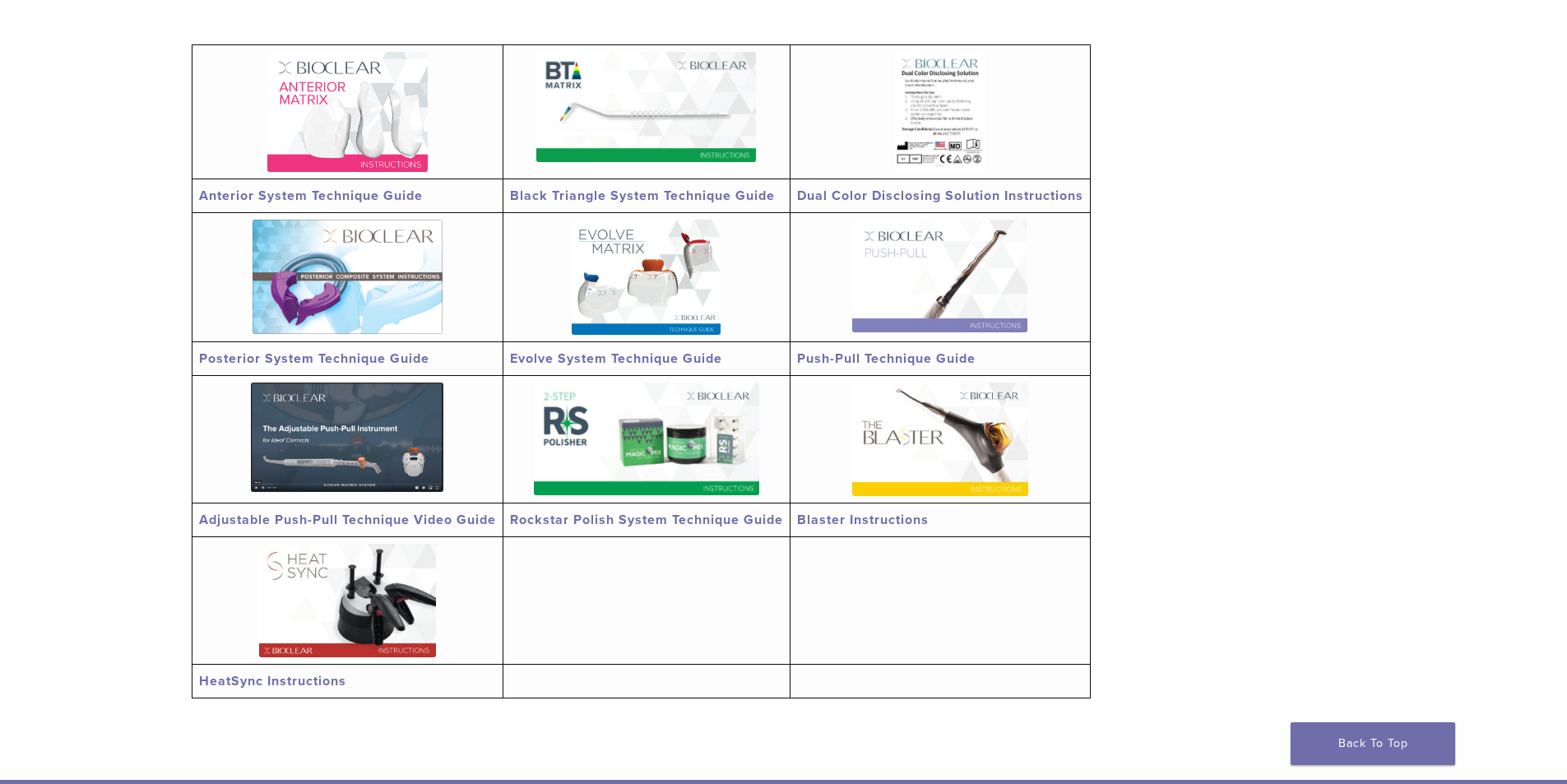
scroll to position [274, 0]
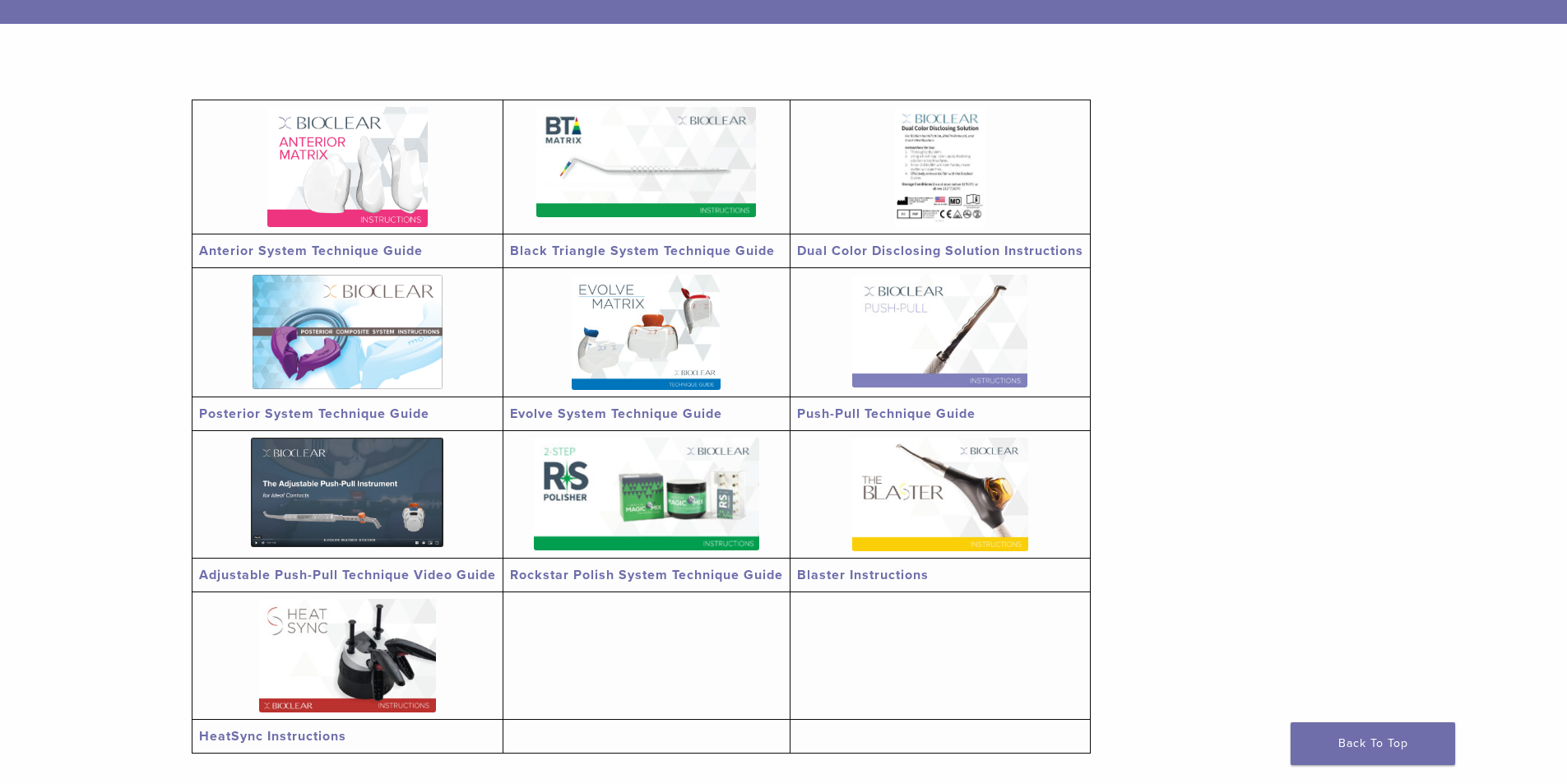
click at [694, 249] on link "Black Triangle System Technique Guide" at bounding box center [642, 251] width 265 height 17
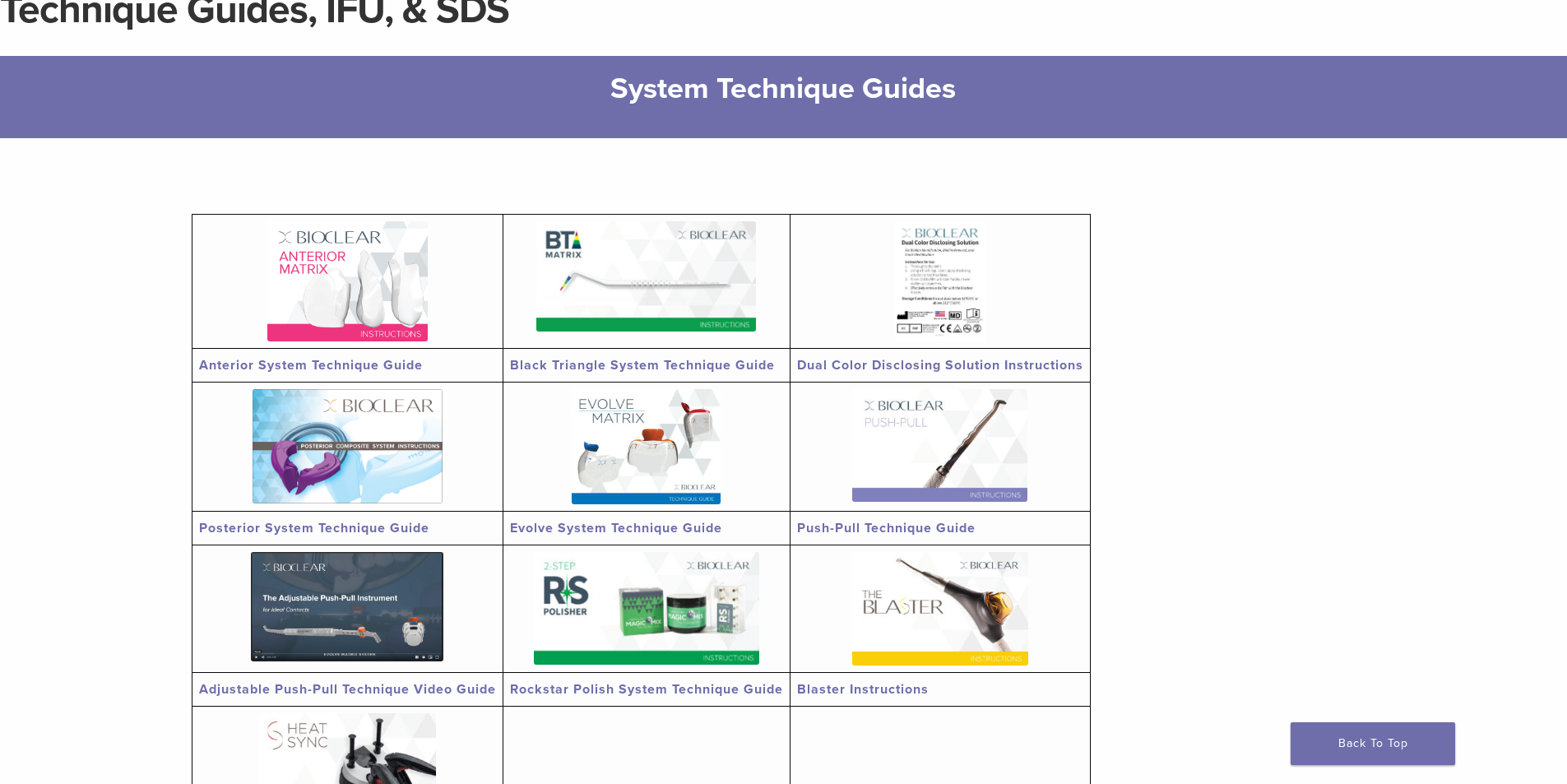
scroll to position [0, 0]
